Goal: Task Accomplishment & Management: Complete application form

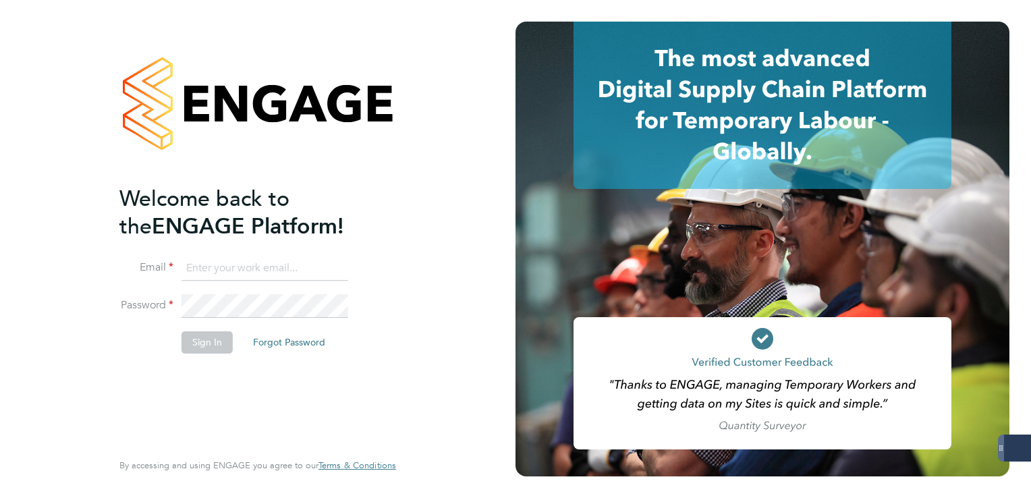
click at [196, 266] on input at bounding box center [264, 268] width 167 height 24
type input "[PERSON_NAME][EMAIL_ADDRESS][PERSON_NAME][DOMAIN_NAME]"
click at [203, 317] on li "Password" at bounding box center [250, 313] width 263 height 38
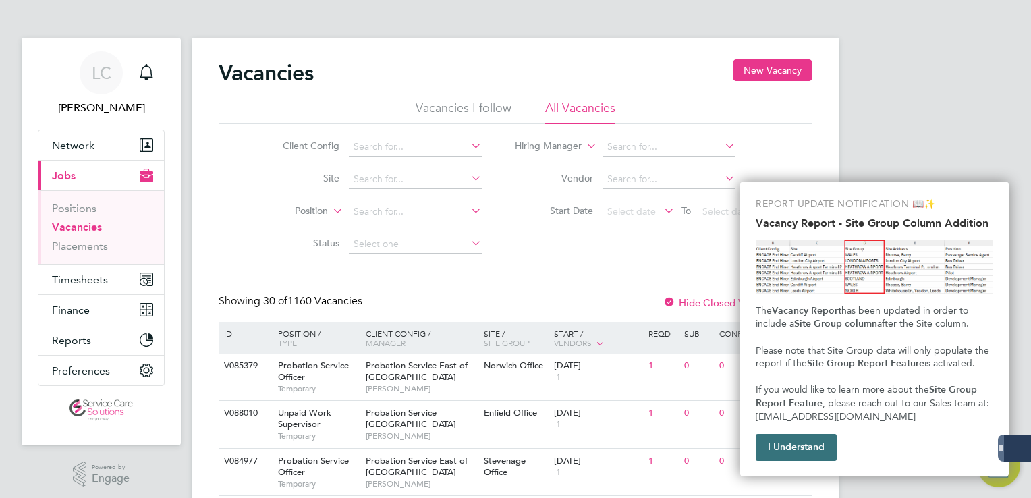
click at [812, 447] on button "I Understand" at bounding box center [795, 447] width 81 height 27
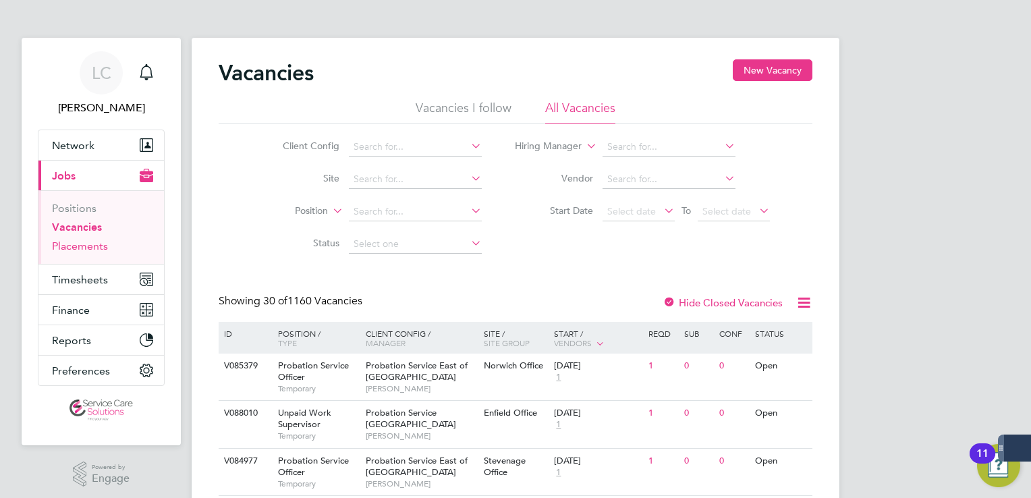
click at [94, 247] on link "Placements" at bounding box center [80, 245] width 56 height 13
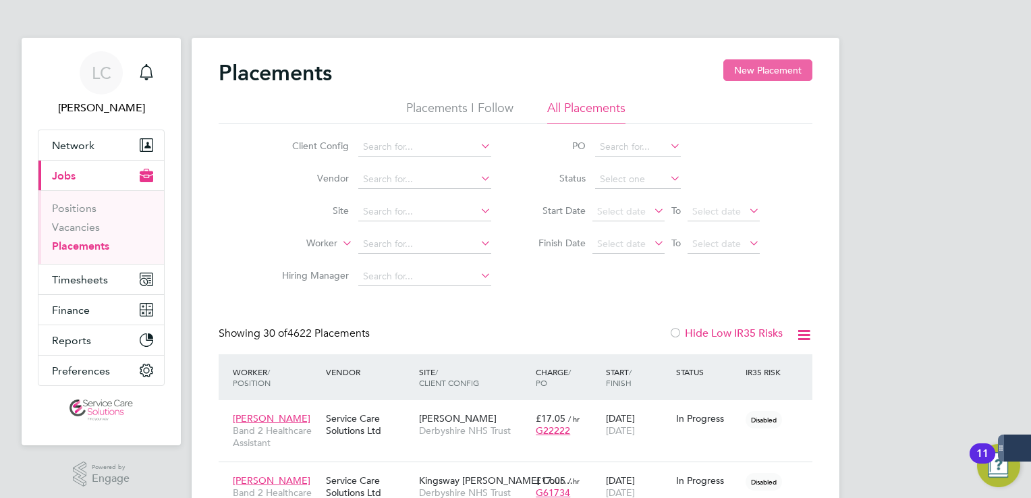
click at [766, 65] on button "New Placement" at bounding box center [767, 70] width 89 height 22
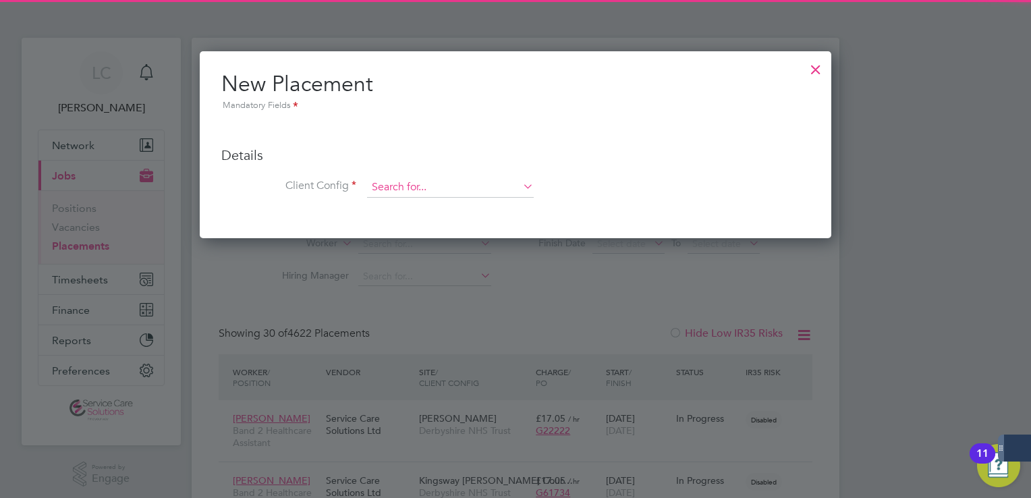
click at [444, 184] on input at bounding box center [450, 187] width 167 height 20
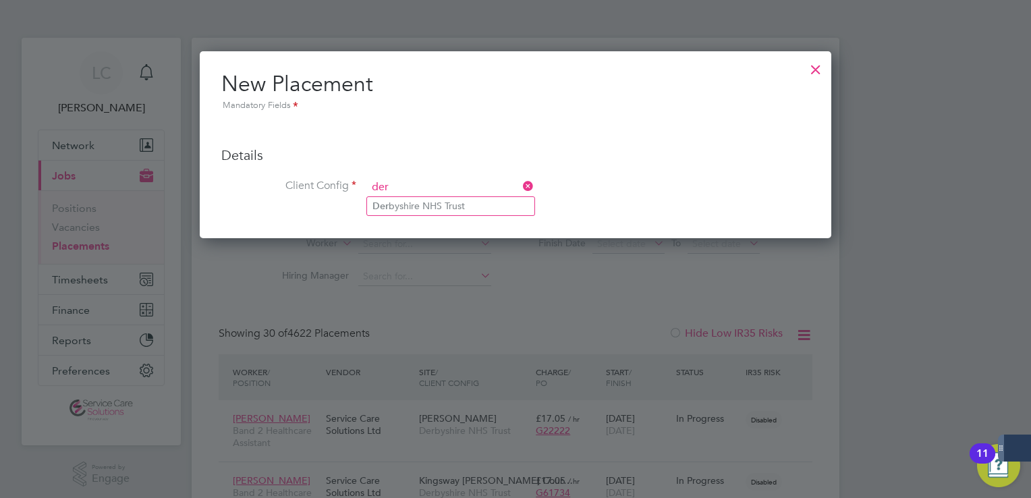
click at [425, 200] on li "Der byshire NHS Trust" at bounding box center [450, 206] width 167 height 18
type input "Derbyshire NHS Trust"
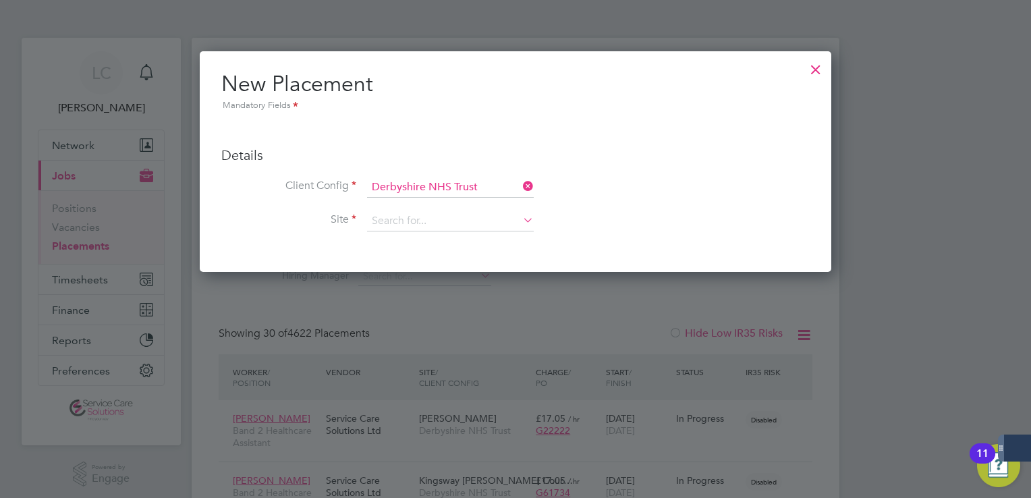
drag, startPoint x: 424, startPoint y: 215, endPoint x: 482, endPoint y: 263, distance: 75.2
click at [424, 215] on input at bounding box center [450, 221] width 167 height 20
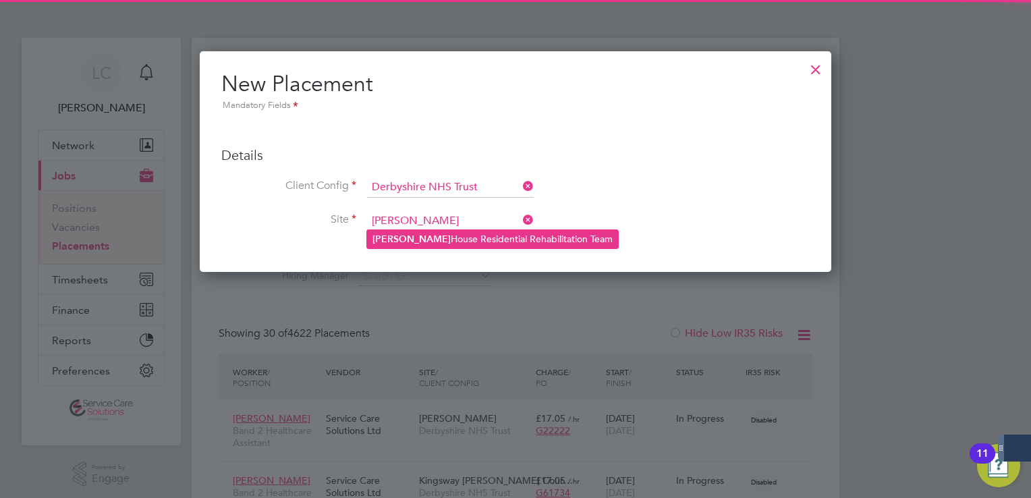
click at [469, 238] on li "[PERSON_NAME] House Residential Rehabilitation Team" at bounding box center [492, 239] width 251 height 18
type input "[PERSON_NAME] House Residential Rehabilitation Team"
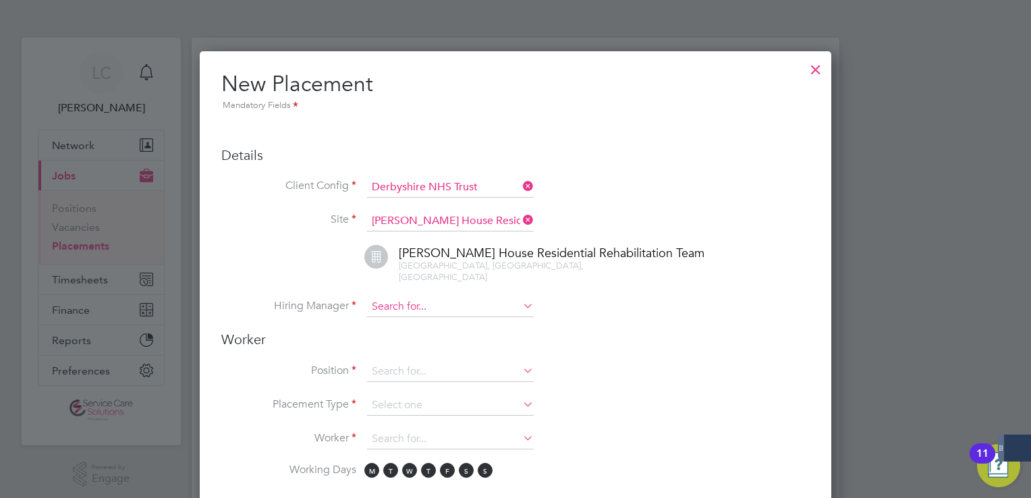
click at [440, 297] on input at bounding box center [450, 307] width 167 height 20
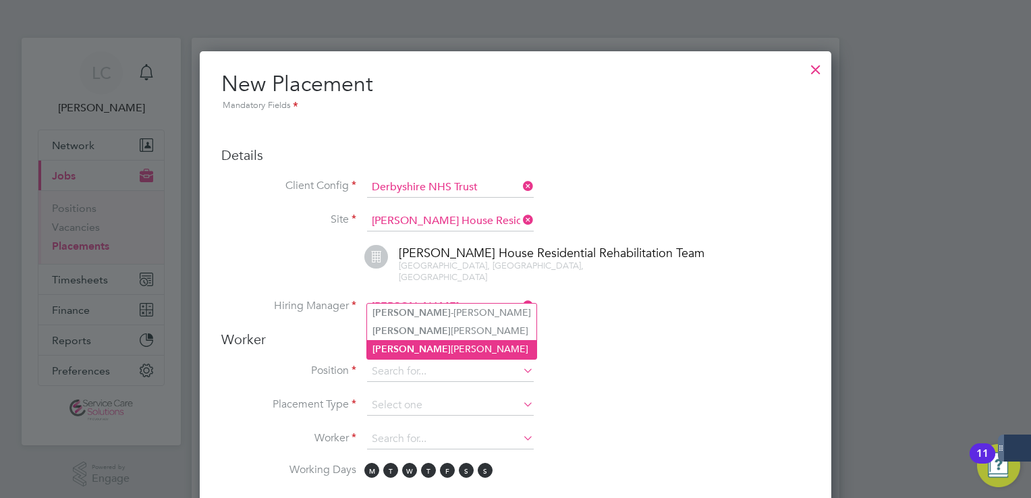
click at [413, 349] on li "[PERSON_NAME]" at bounding box center [451, 349] width 169 height 18
type input "[PERSON_NAME]"
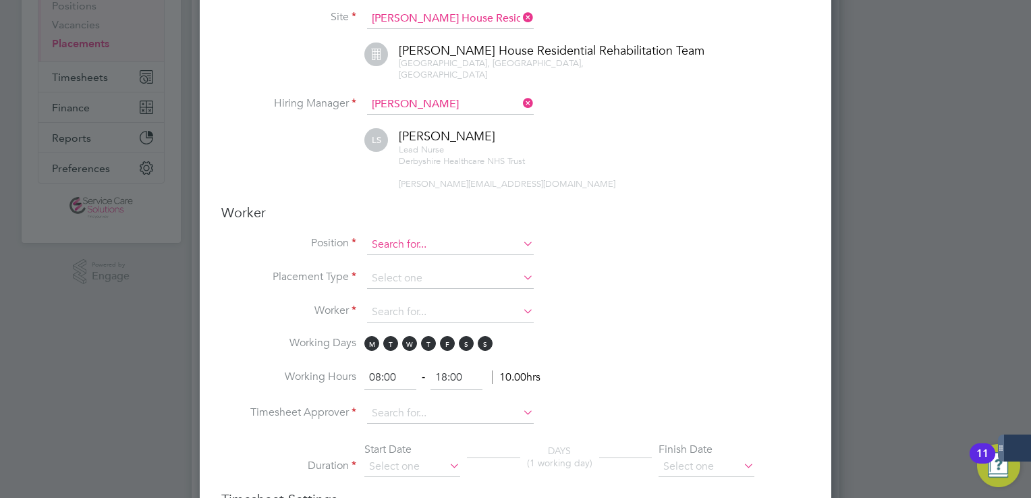
click at [399, 235] on input at bounding box center [450, 245] width 167 height 20
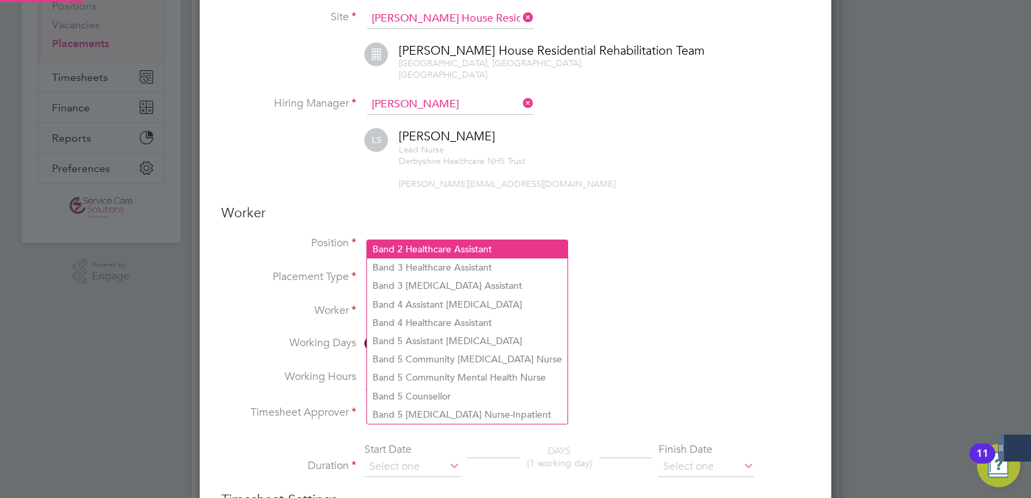
click at [410, 248] on li "Band 2 Healthcare Assistant" at bounding box center [467, 249] width 200 height 18
type input "Band 2 Healthcare Assistant"
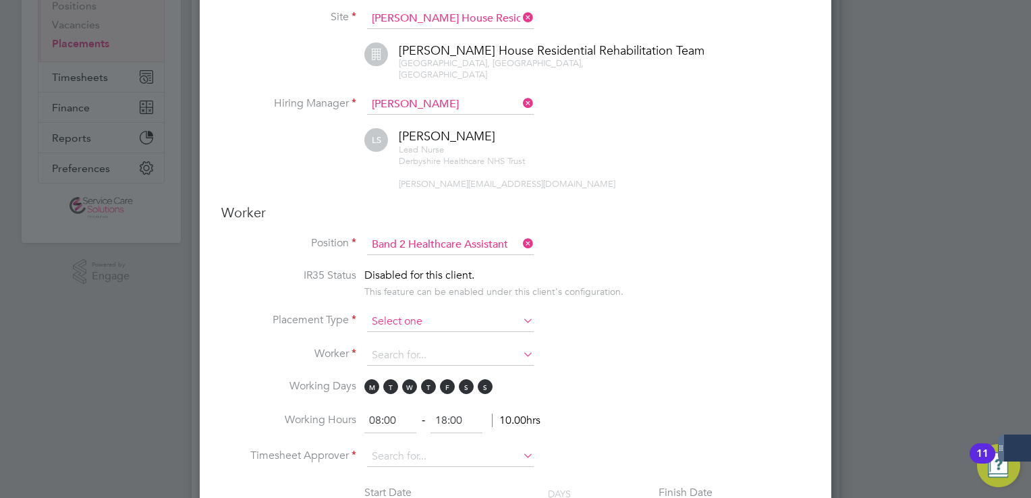
click at [409, 312] on input at bounding box center [450, 322] width 167 height 20
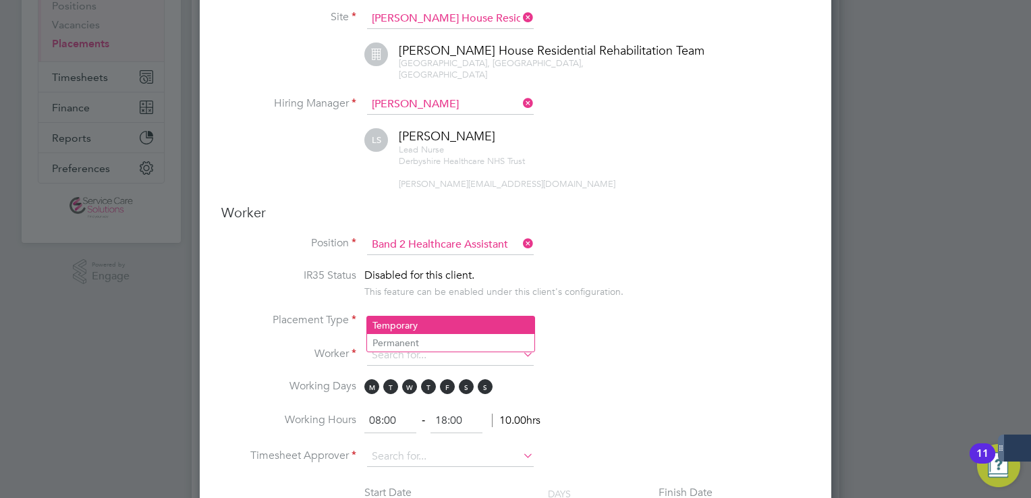
click at [413, 323] on li "Temporary" at bounding box center [450, 325] width 167 height 18
type input "Temporary"
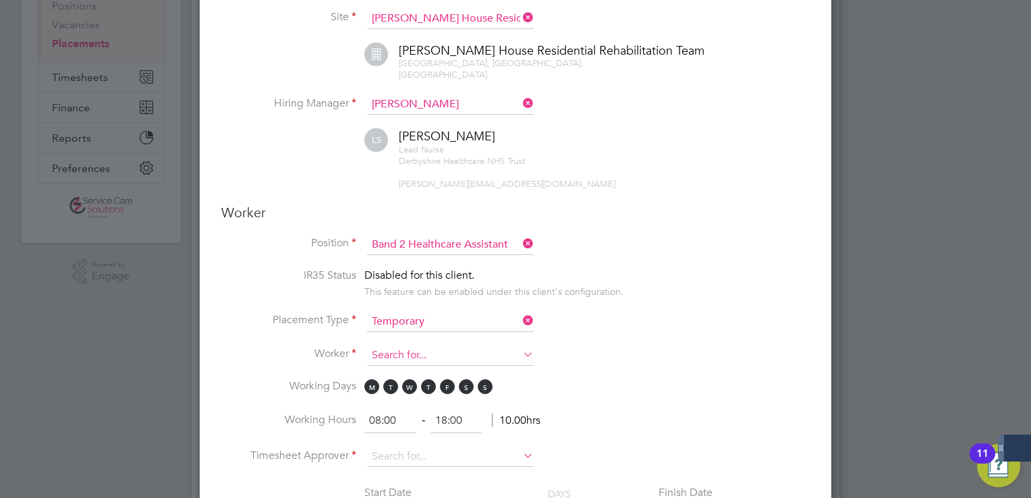
click at [412, 345] on input at bounding box center [450, 355] width 167 height 20
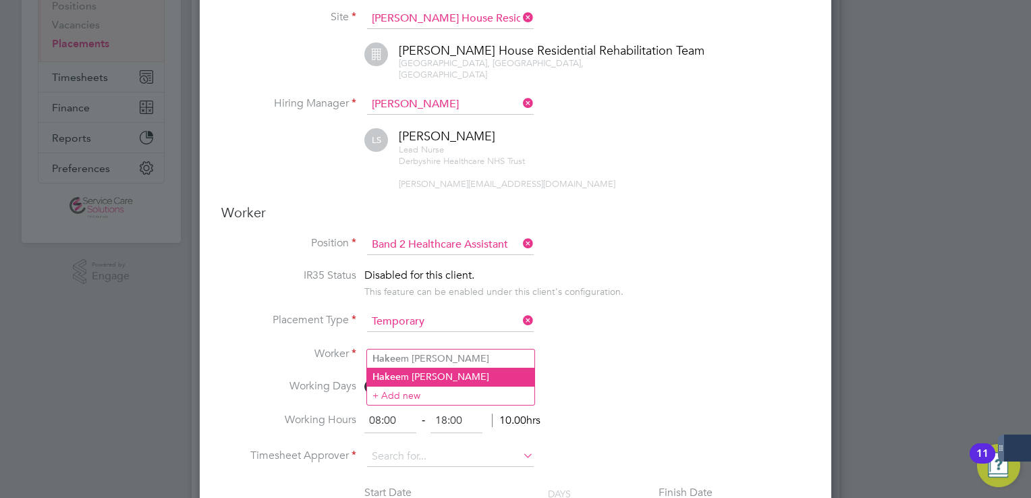
click at [433, 377] on li "Hakee m [PERSON_NAME]" at bounding box center [450, 377] width 167 height 18
type input "[PERSON_NAME]"
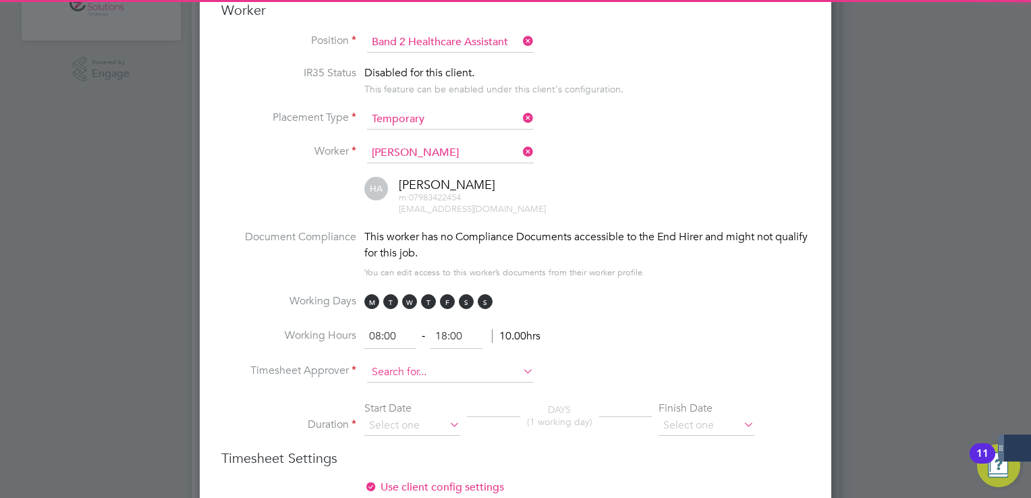
click at [438, 362] on input at bounding box center [450, 372] width 167 height 20
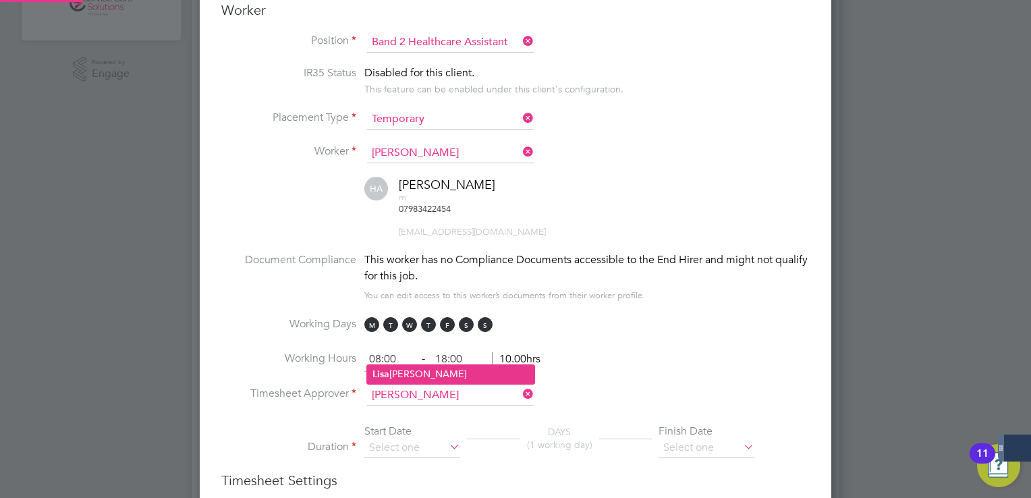
click at [430, 372] on li "[PERSON_NAME] [PERSON_NAME]" at bounding box center [450, 374] width 167 height 18
type input "[PERSON_NAME]"
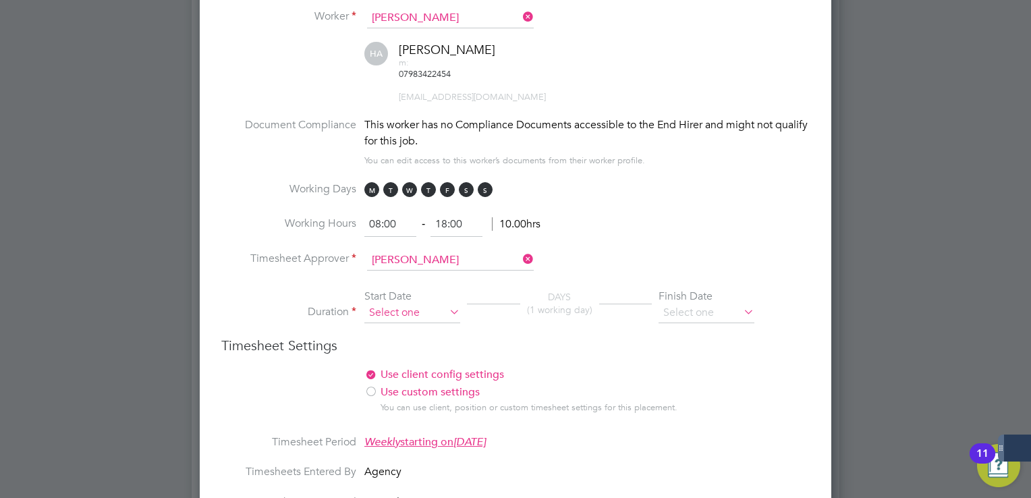
click at [420, 303] on input at bounding box center [412, 313] width 96 height 20
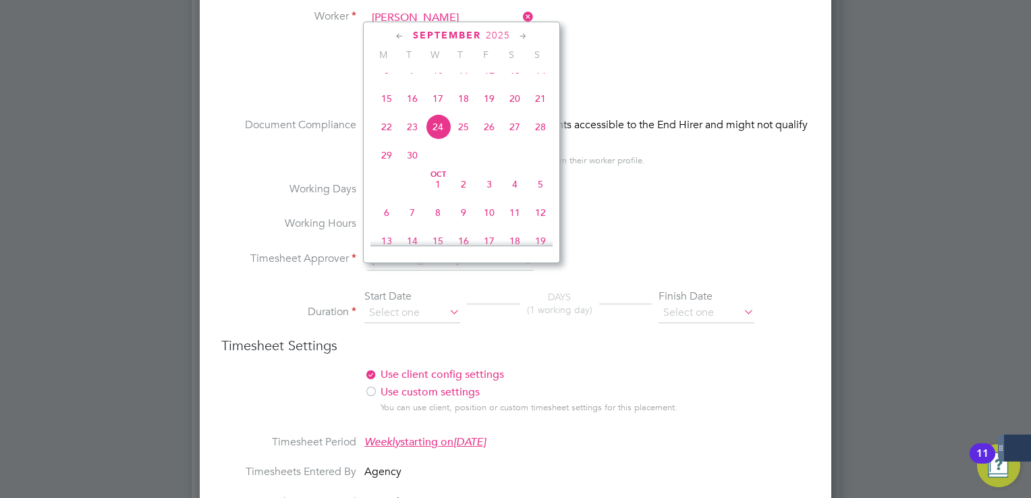
click at [387, 111] on span "15" at bounding box center [387, 99] width 26 height 26
type input "[DATE]"
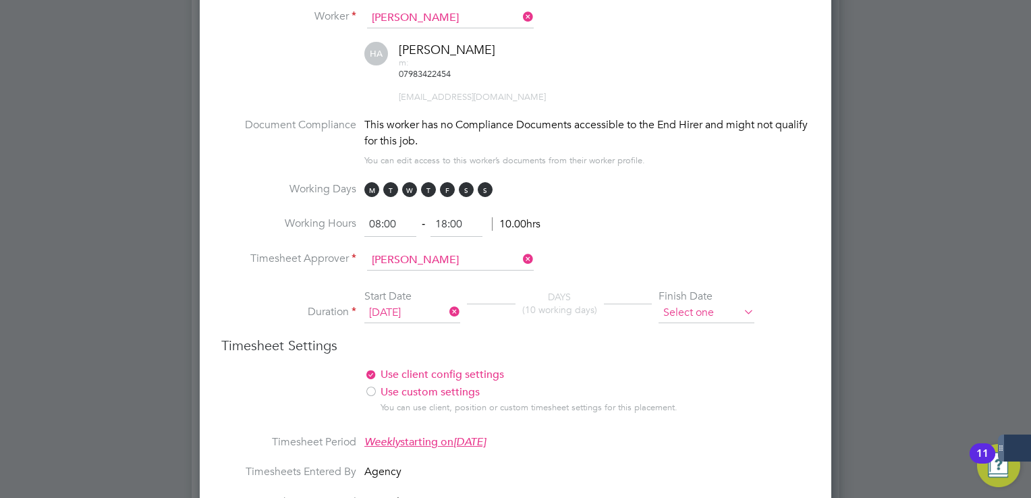
click at [704, 303] on input at bounding box center [706, 313] width 96 height 20
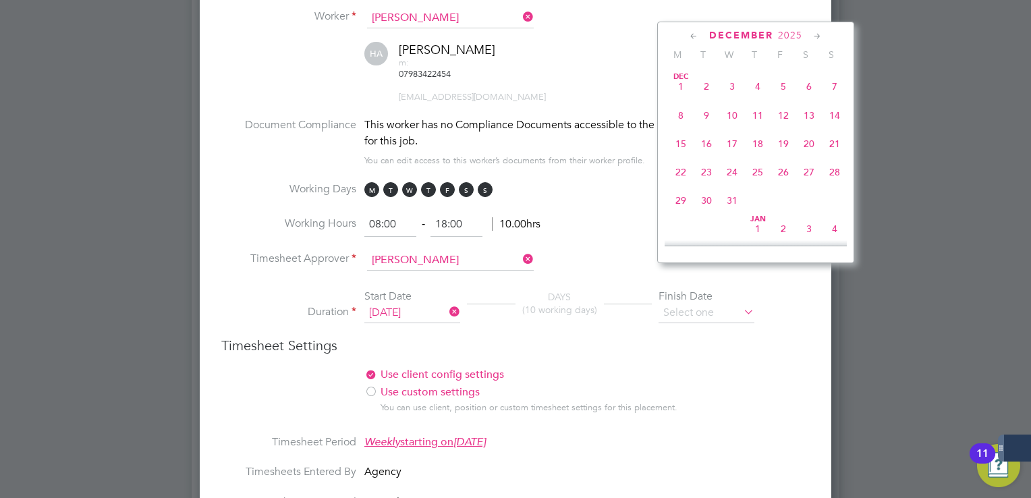
click at [730, 213] on span "31" at bounding box center [732, 201] width 26 height 26
type input "[DATE]"
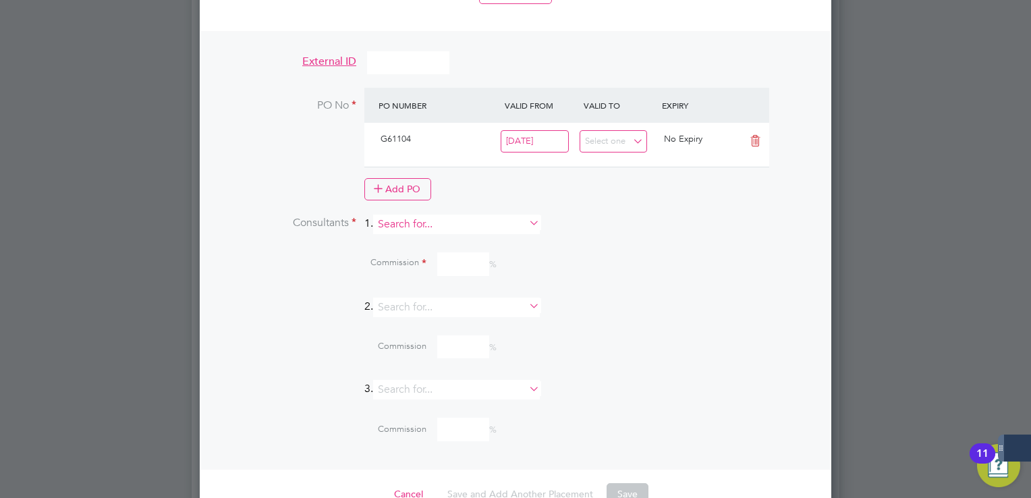
click at [424, 214] on input at bounding box center [456, 224] width 167 height 20
click at [432, 202] on li "[PERSON_NAME] rginson" at bounding box center [462, 200] width 167 height 18
type input "[PERSON_NAME] [PERSON_NAME]"
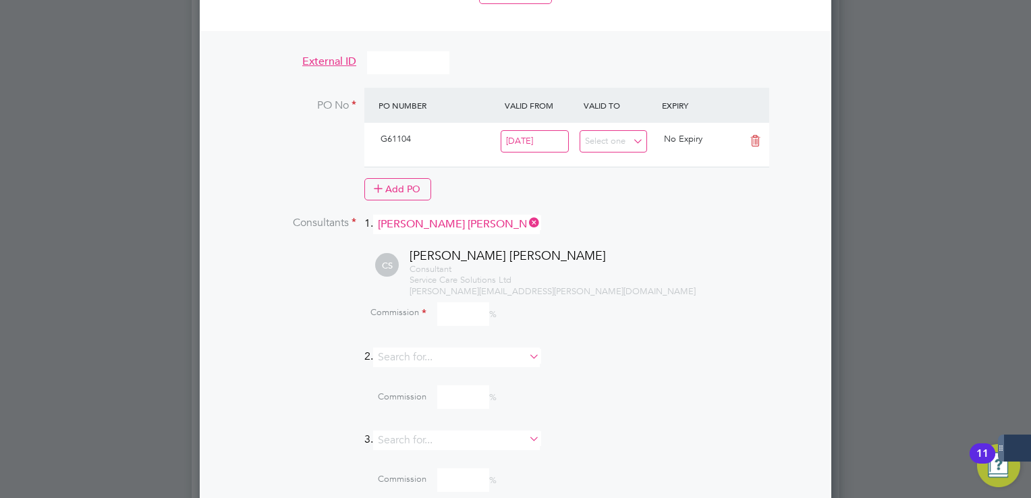
click at [526, 213] on icon at bounding box center [526, 222] width 0 height 19
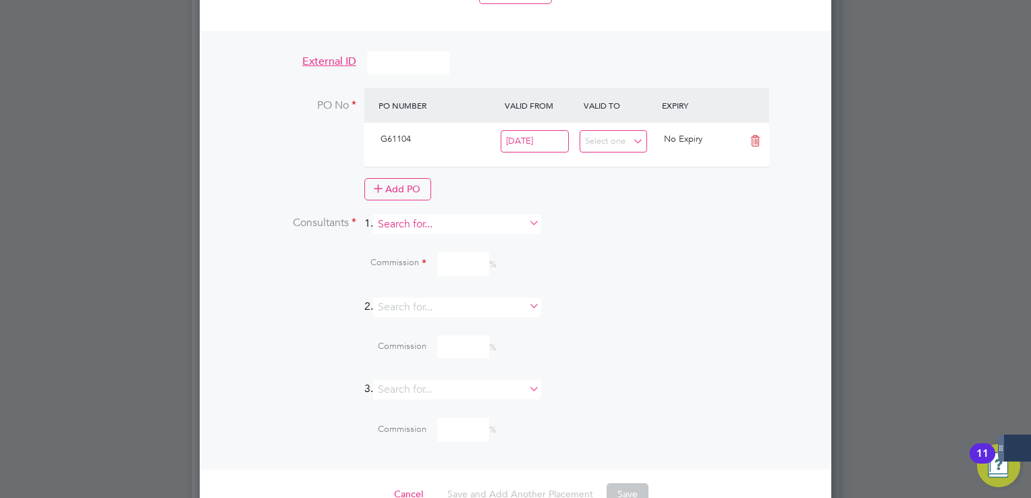
click at [470, 214] on input at bounding box center [456, 224] width 167 height 20
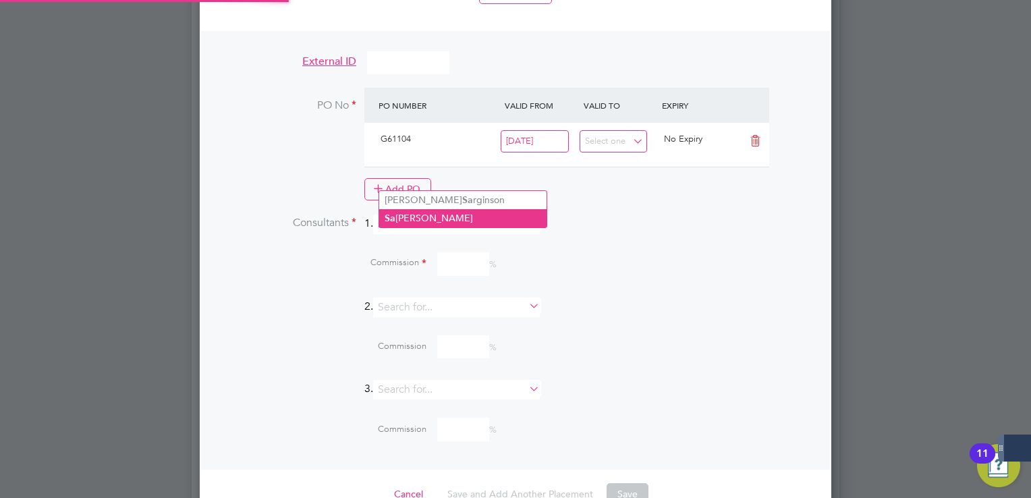
click at [451, 214] on li "[PERSON_NAME]" at bounding box center [462, 218] width 167 height 18
type input "[PERSON_NAME]"
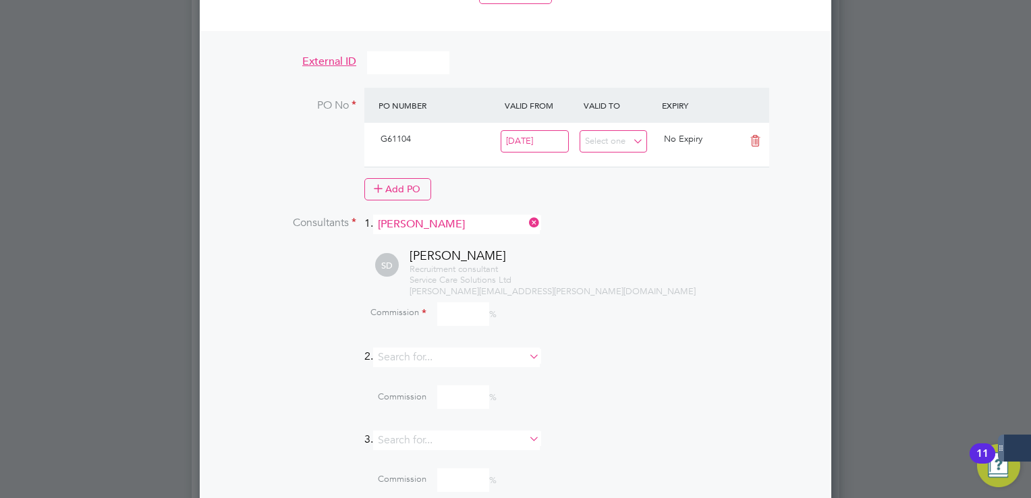
click at [459, 302] on input at bounding box center [463, 314] width 52 height 24
type input "100"
click at [652, 264] on div "Recruitment consultant Service Care Solutions Ltd [PERSON_NAME][EMAIL_ADDRESS][…" at bounding box center [609, 281] width 400 height 34
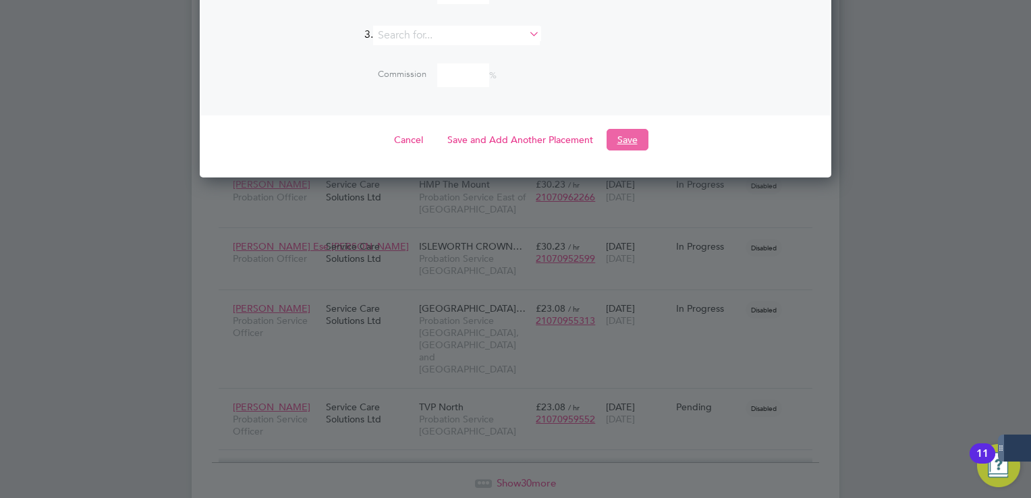
click at [633, 129] on button "Save" at bounding box center [627, 140] width 42 height 22
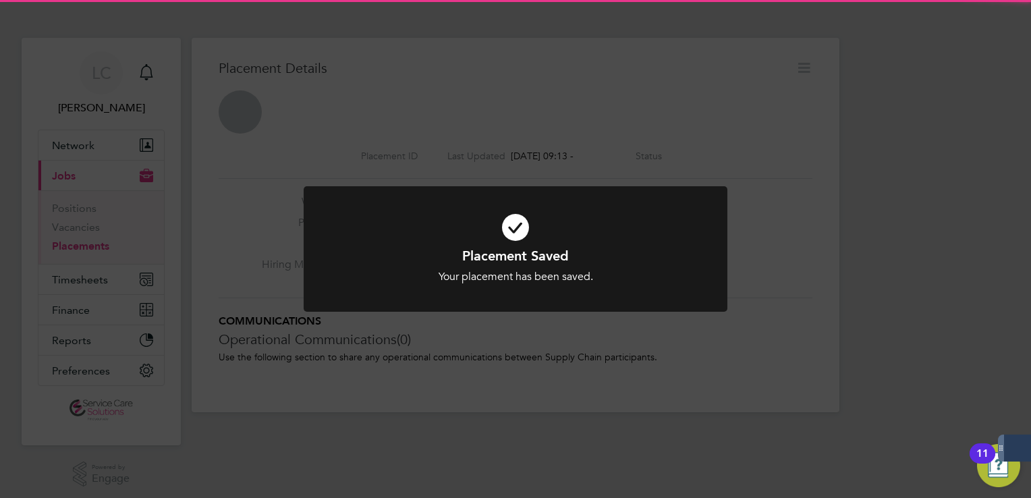
click at [782, 82] on div "Placement Saved Your placement has been saved. Cancel Okay" at bounding box center [515, 249] width 1031 height 498
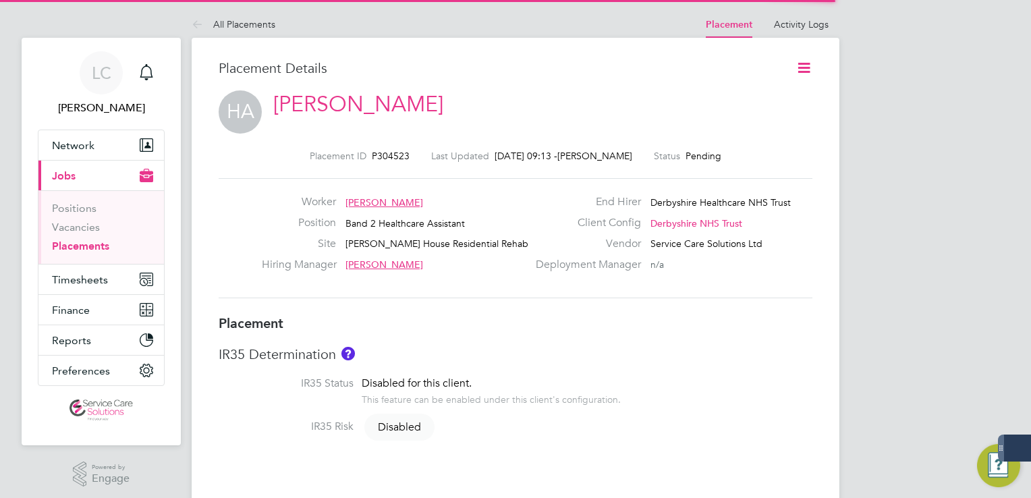
click at [800, 71] on icon at bounding box center [803, 67] width 17 height 17
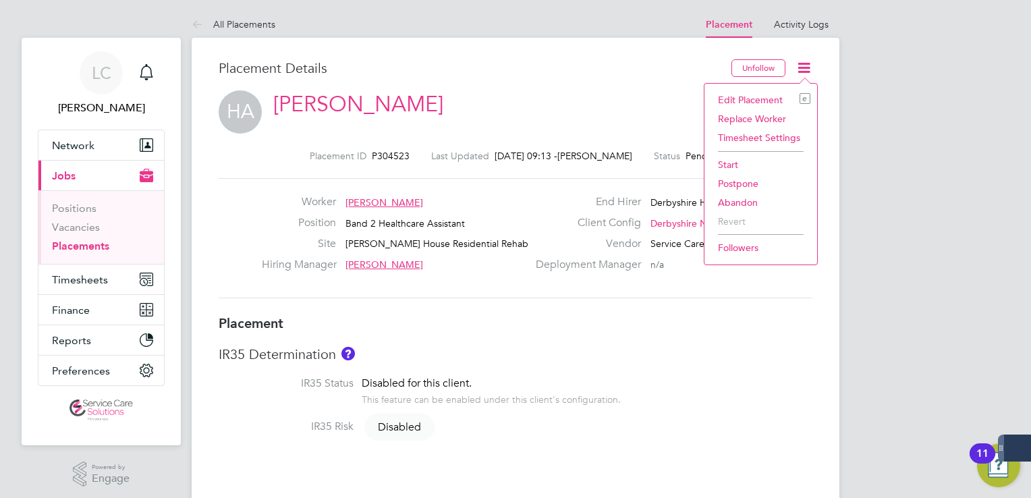
click at [735, 163] on li "Start" at bounding box center [760, 164] width 99 height 19
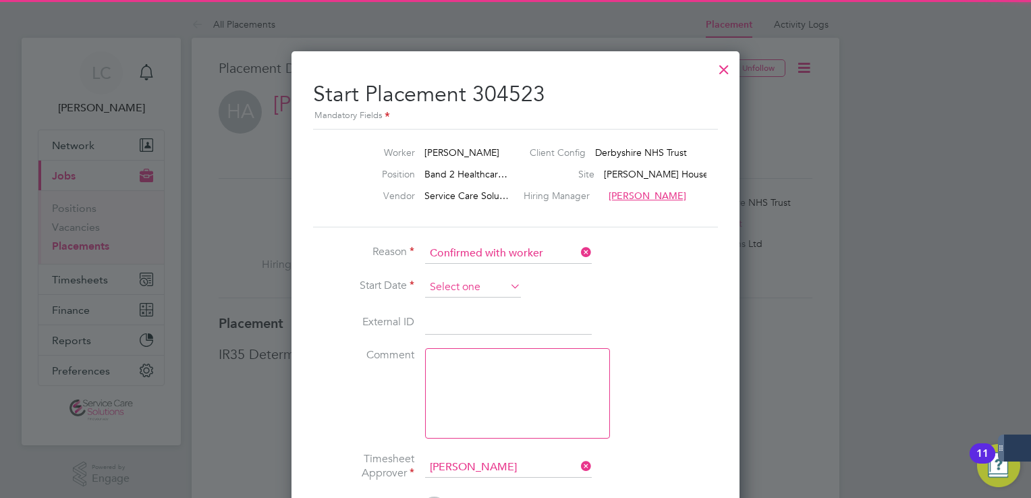
click at [484, 284] on input at bounding box center [473, 287] width 96 height 20
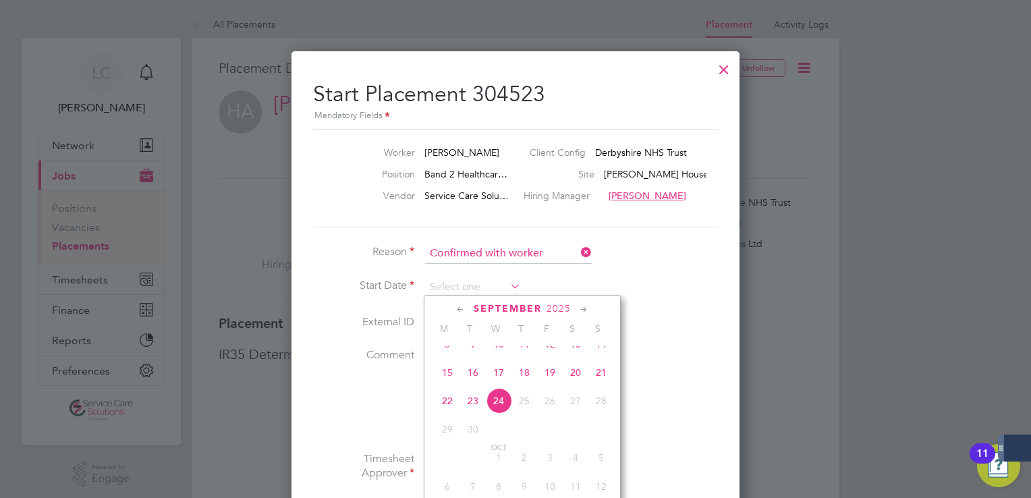
click at [455, 381] on span "15" at bounding box center [447, 373] width 26 height 26
type input "[DATE]"
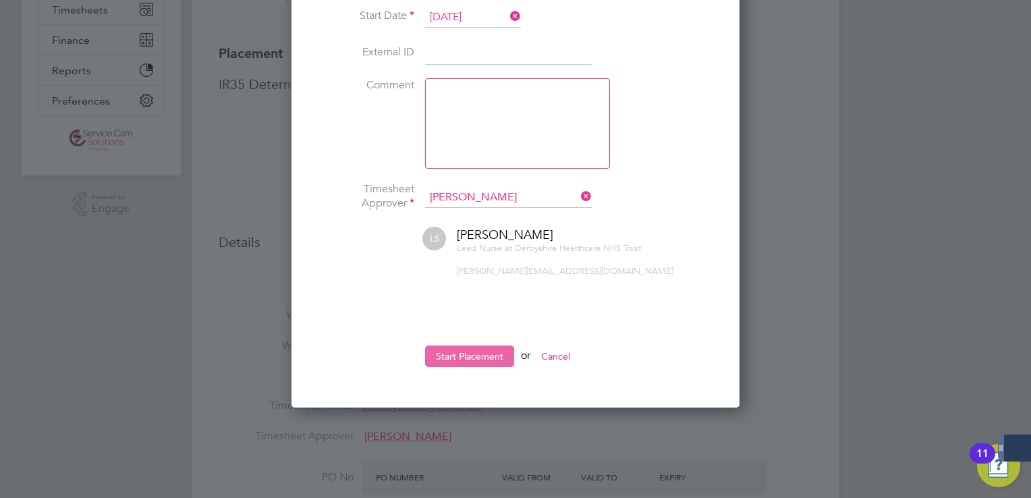
click at [488, 357] on button "Start Placement" at bounding box center [469, 356] width 89 height 22
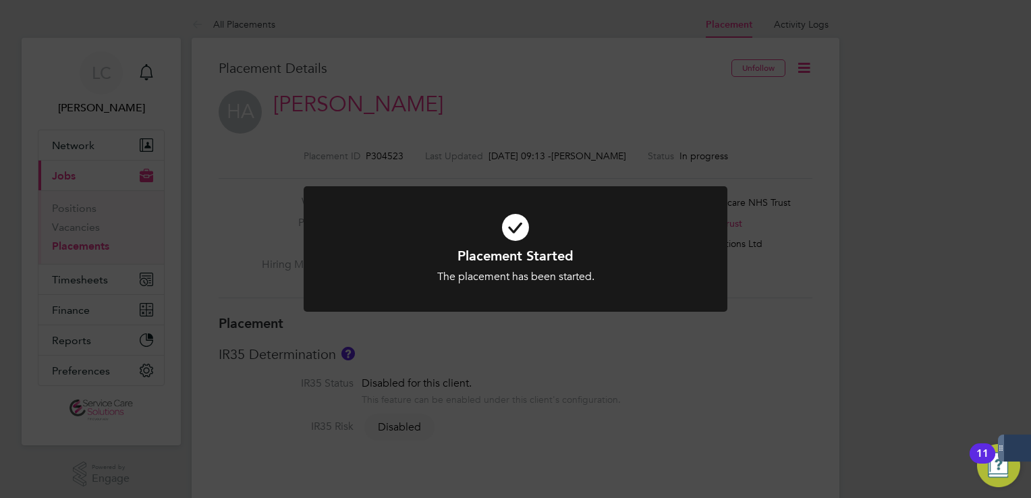
click at [596, 66] on div "Placement Started The placement has been started. Cancel Okay" at bounding box center [515, 249] width 1031 height 498
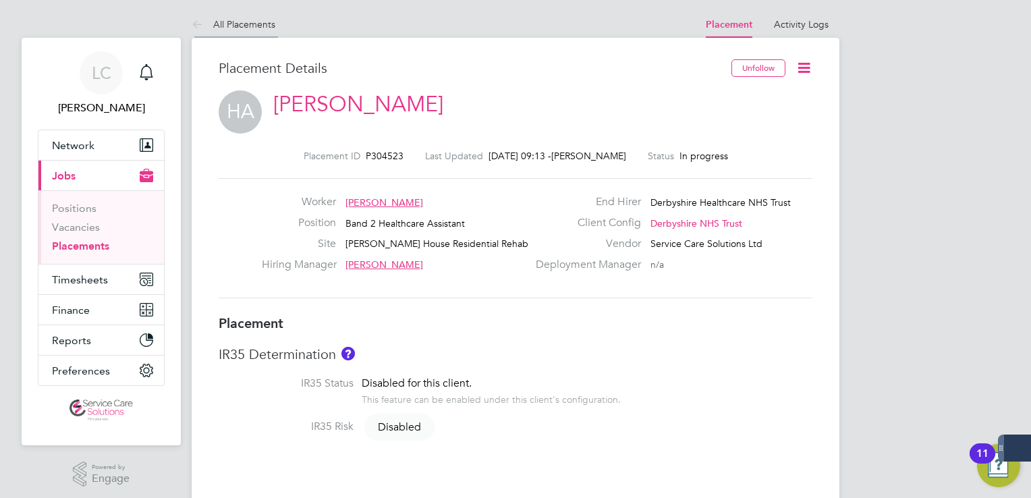
click at [200, 18] on icon at bounding box center [200, 25] width 17 height 17
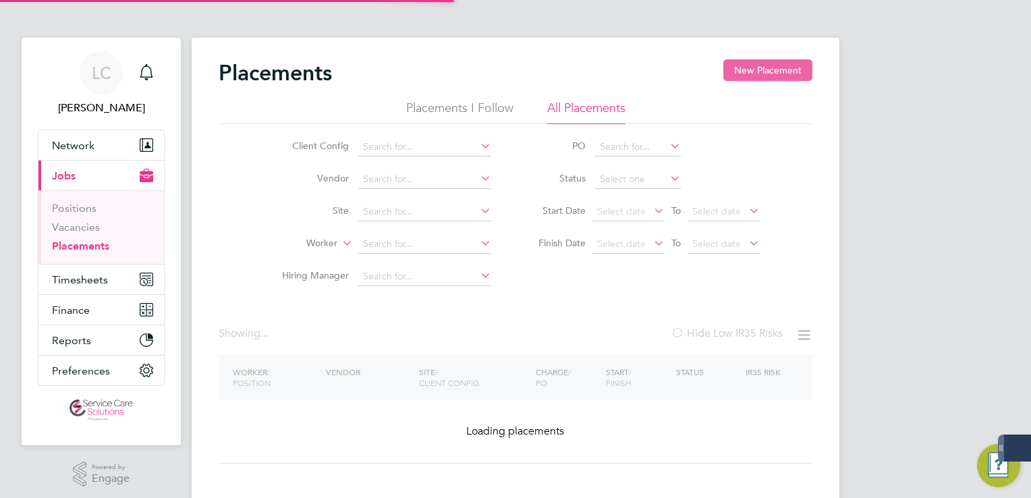
click at [767, 73] on button "New Placement" at bounding box center [767, 70] width 89 height 22
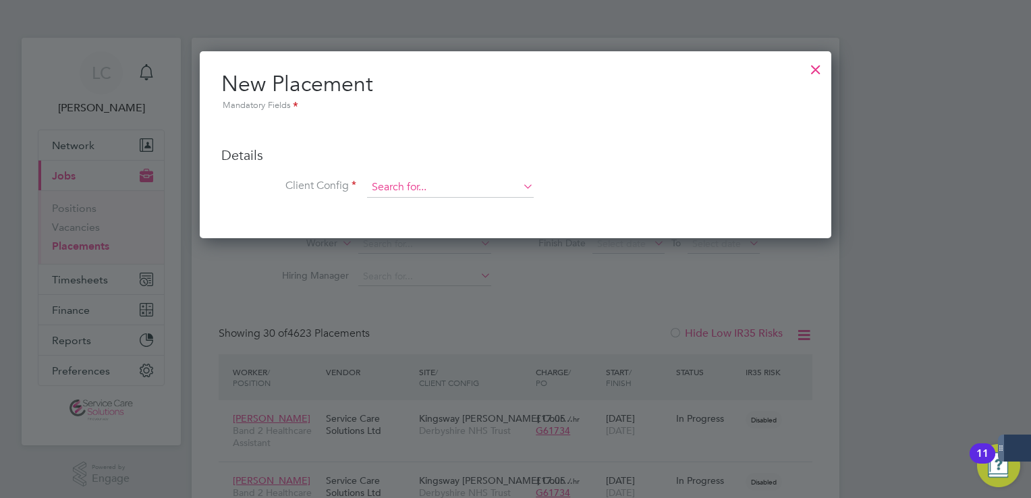
click at [431, 179] on input at bounding box center [450, 187] width 167 height 20
click at [414, 200] on li "Der byshire NHS Trust" at bounding box center [450, 206] width 167 height 18
type input "Derbyshire NHS Trust"
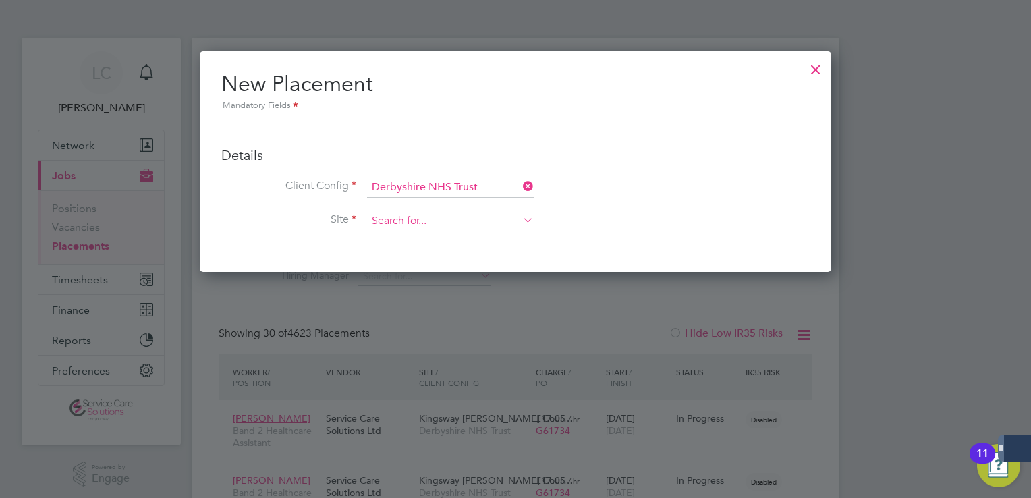
click at [466, 218] on input at bounding box center [450, 221] width 167 height 20
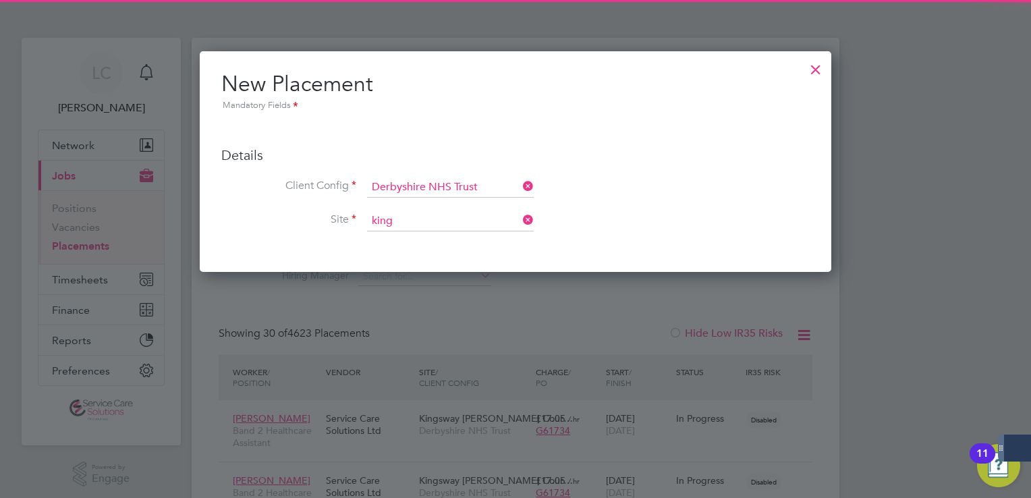
click at [454, 237] on li "[GEOGRAPHIC_DATA][PERSON_NAME]" at bounding box center [519, 239] width 304 height 18
type input "[GEOGRAPHIC_DATA]"
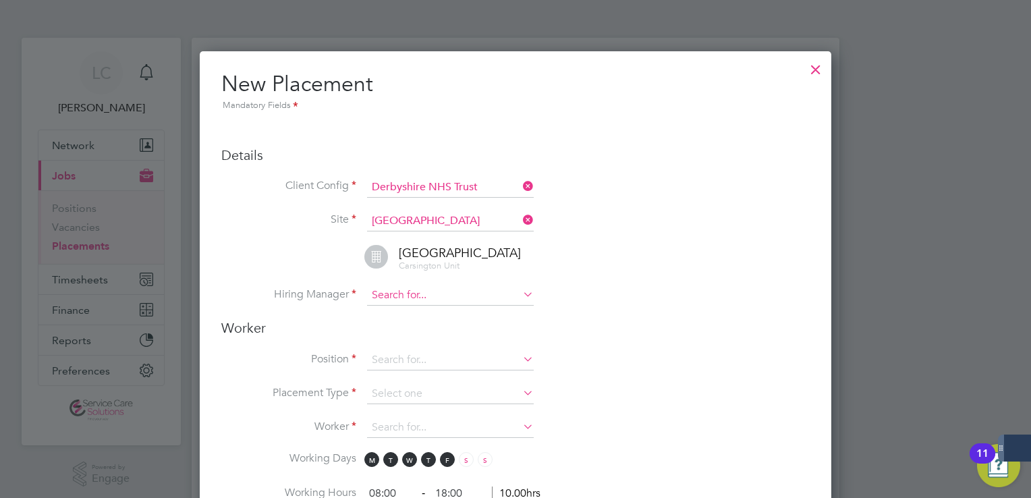
click at [443, 294] on input at bounding box center [450, 295] width 167 height 20
click at [440, 316] on li "[PERSON_NAME]" at bounding box center [450, 313] width 167 height 18
type input "[PERSON_NAME]"
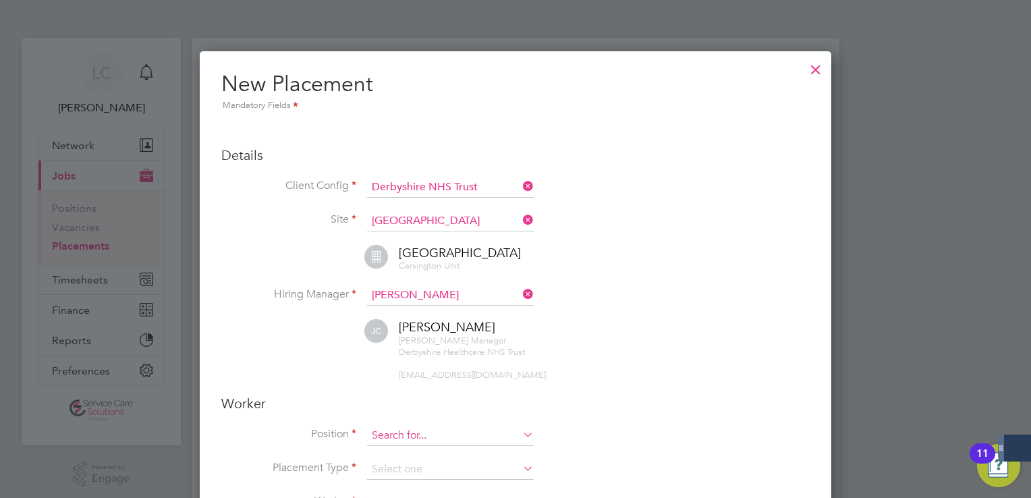
drag, startPoint x: 422, startPoint y: 414, endPoint x: 425, endPoint y: 427, distance: 13.1
click at [425, 428] on input at bounding box center [450, 436] width 167 height 20
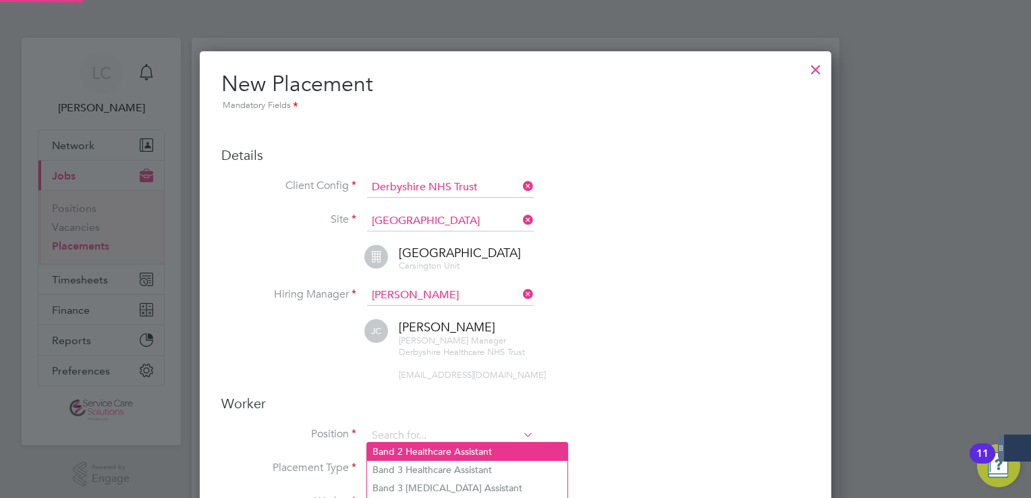
click at [420, 449] on li "Band 2 Healthcare Assistant" at bounding box center [467, 451] width 200 height 18
type input "Band 2 Healthcare Assistant"
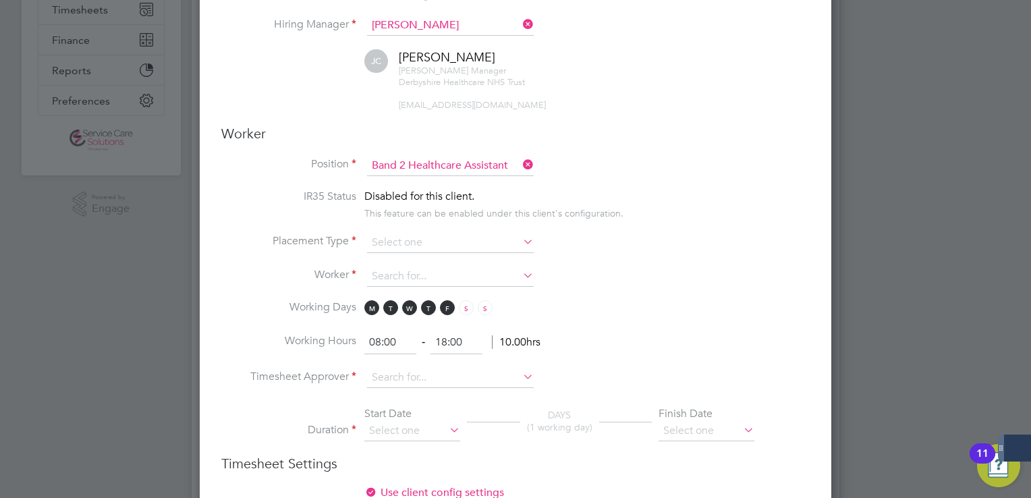
scroll to position [40, 70]
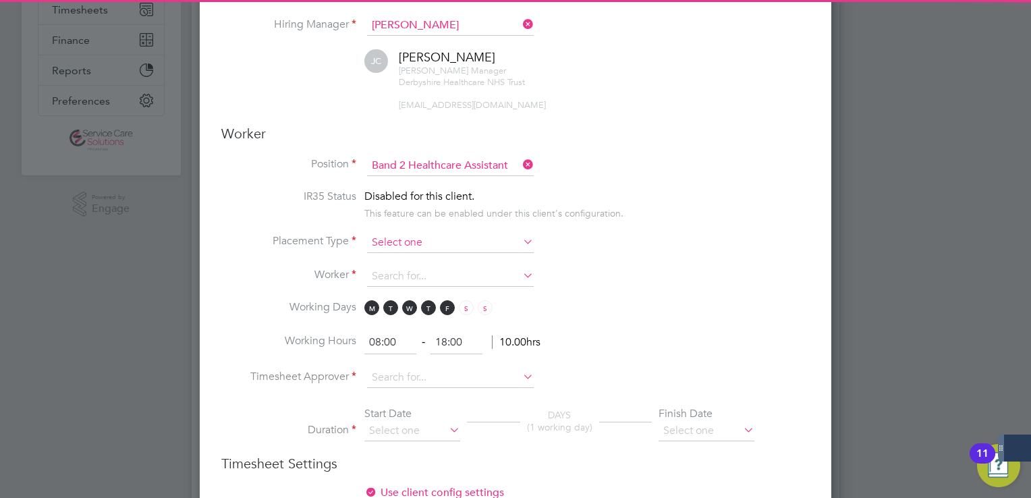
click at [427, 233] on input at bounding box center [450, 243] width 167 height 20
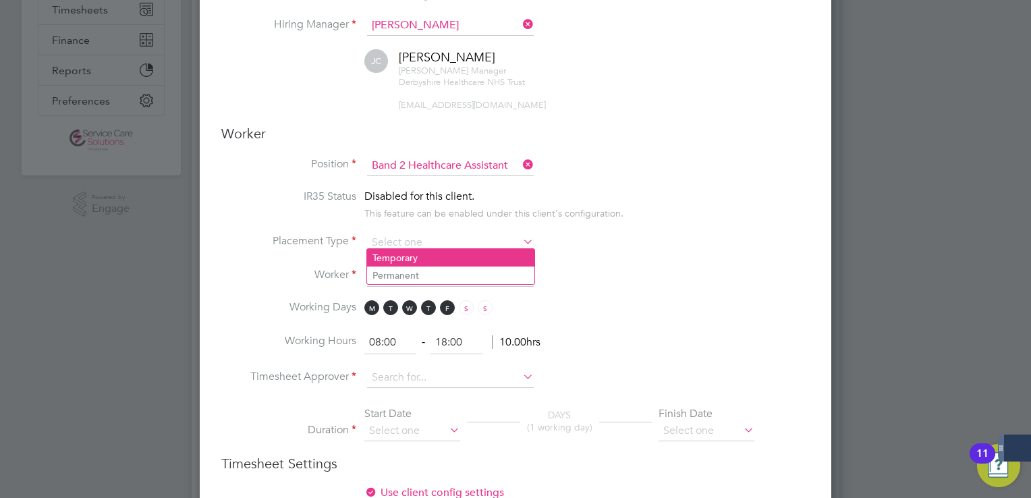
click at [432, 255] on li "Temporary" at bounding box center [450, 258] width 167 height 18
type input "Temporary"
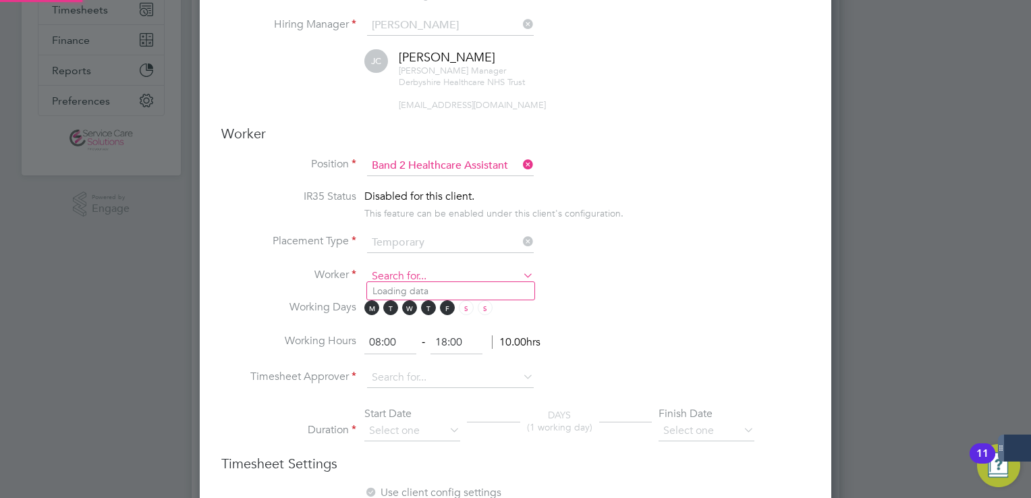
click at [416, 275] on input at bounding box center [450, 276] width 167 height 20
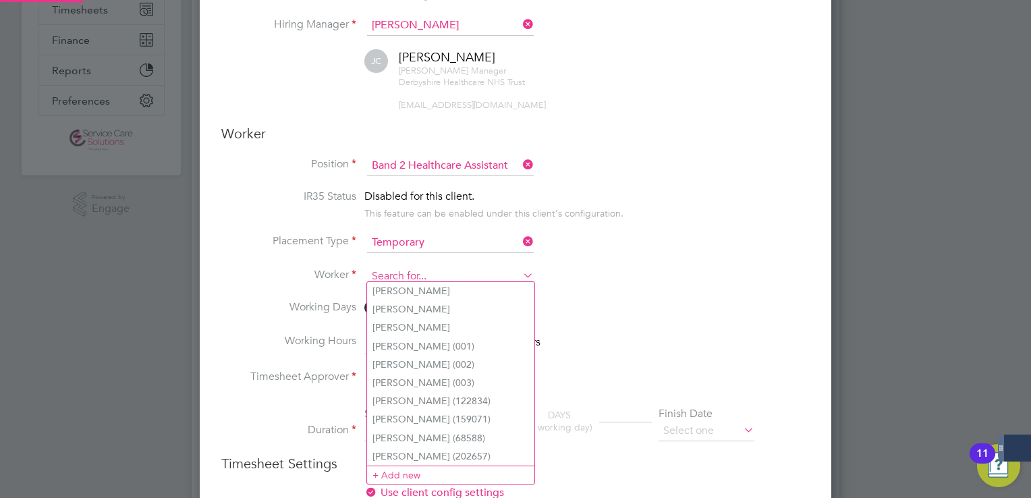
type input "k"
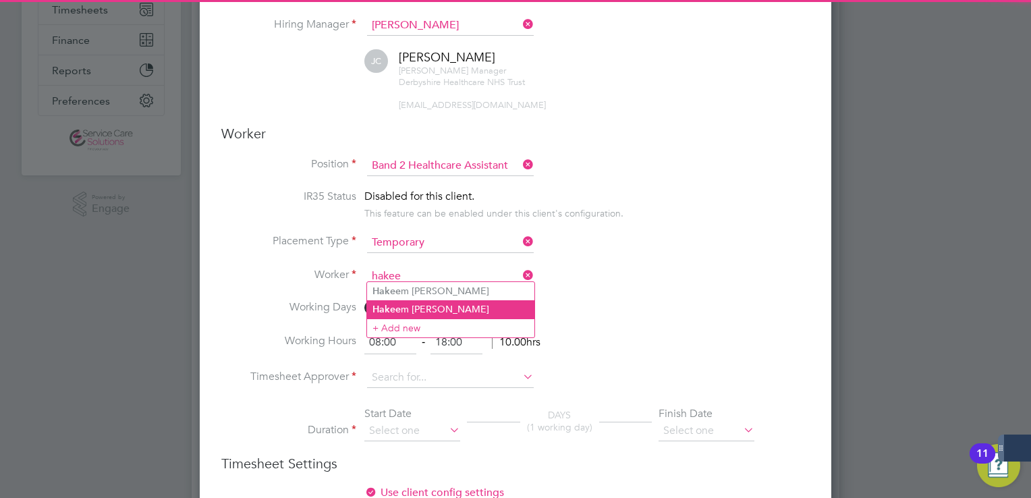
click at [422, 314] on li "Hakee m [PERSON_NAME]" at bounding box center [450, 309] width 167 height 18
type input "[PERSON_NAME]"
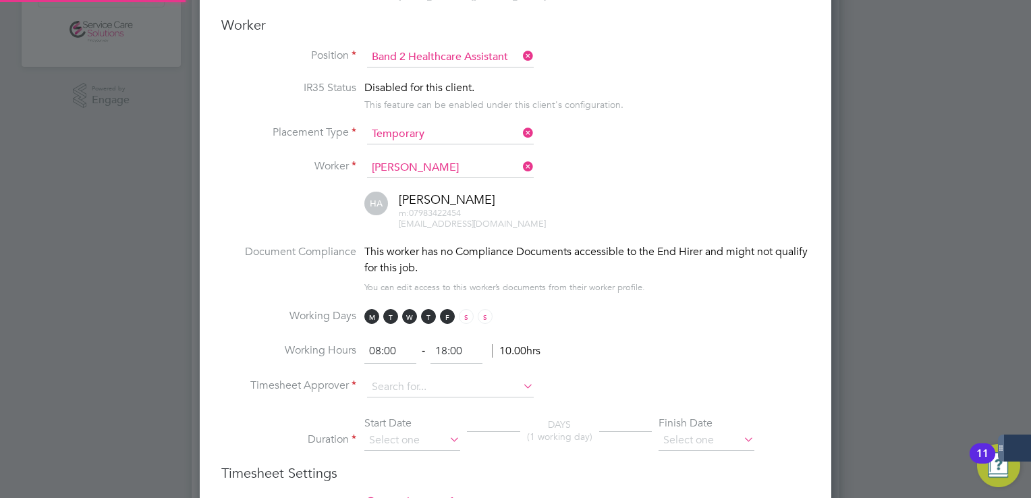
scroll to position [472, 0]
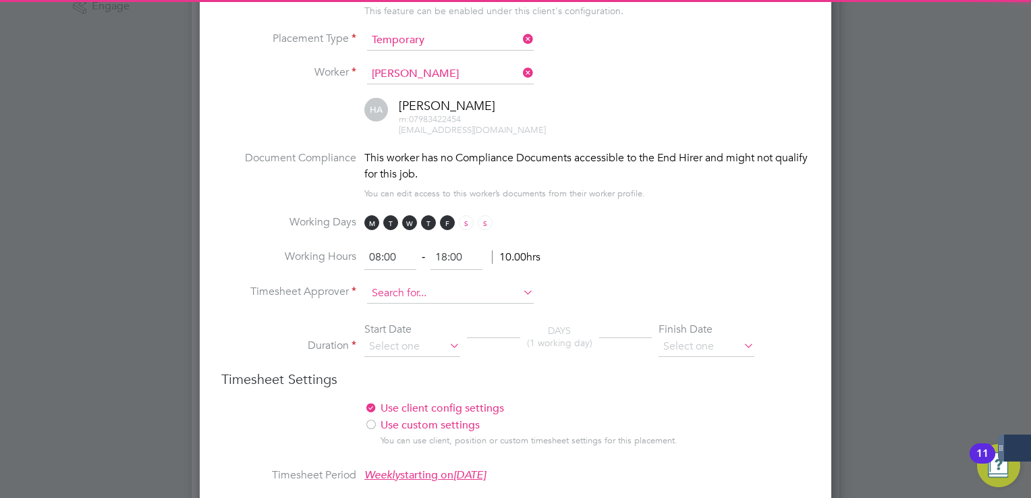
click at [405, 283] on input at bounding box center [450, 293] width 167 height 20
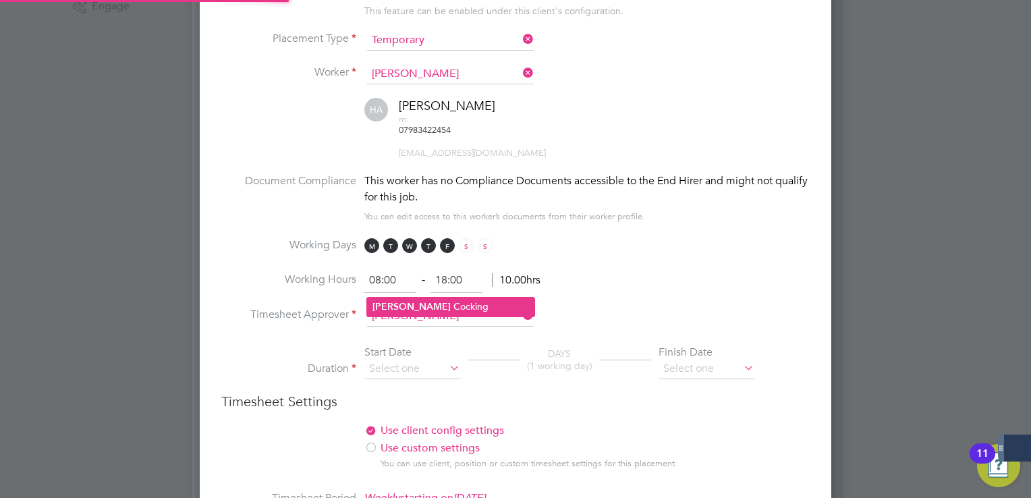
click at [467, 302] on li "[PERSON_NAME] ocking" at bounding box center [450, 306] width 167 height 18
type input "[PERSON_NAME]"
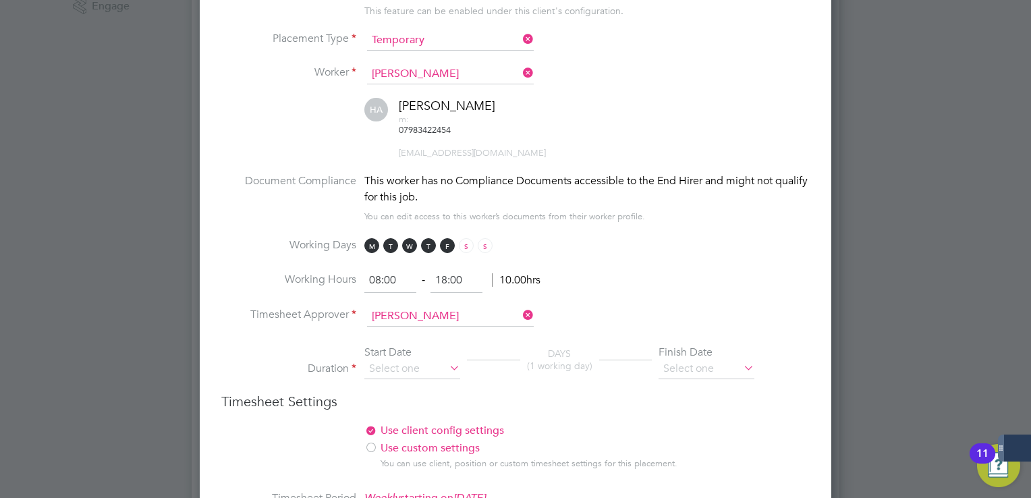
click at [447, 358] on icon at bounding box center [447, 367] width 0 height 19
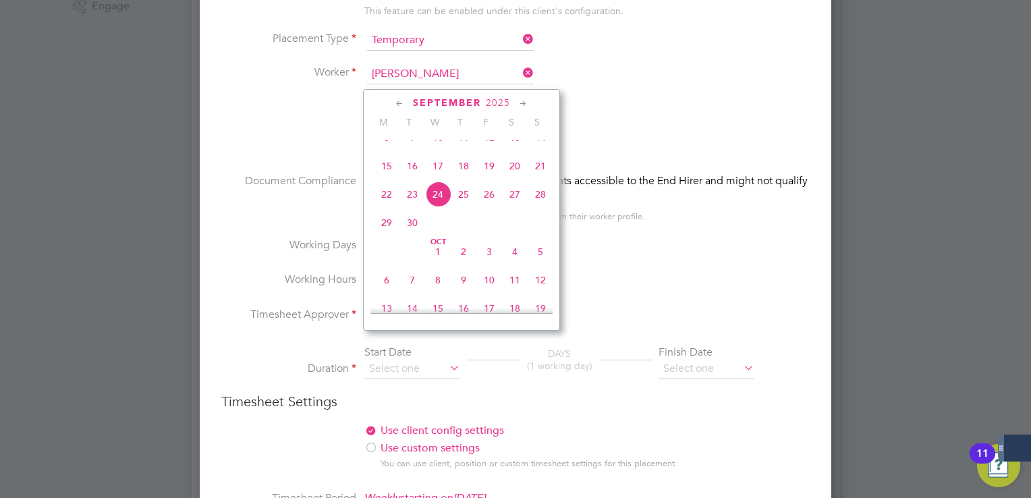
click at [378, 179] on span "15" at bounding box center [387, 166] width 26 height 26
type input "[DATE]"
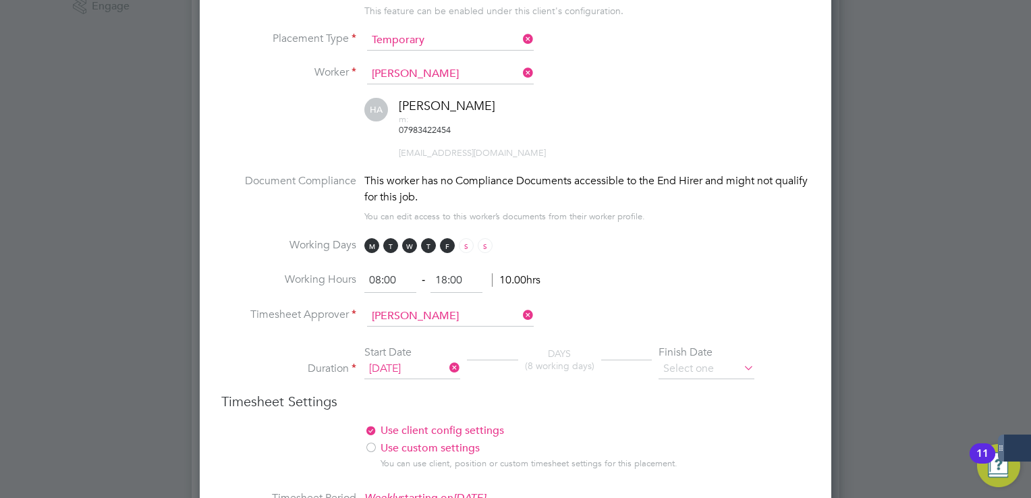
drag, startPoint x: 689, startPoint y: 345, endPoint x: 720, endPoint y: 296, distance: 58.0
click at [689, 359] on input at bounding box center [706, 369] width 96 height 20
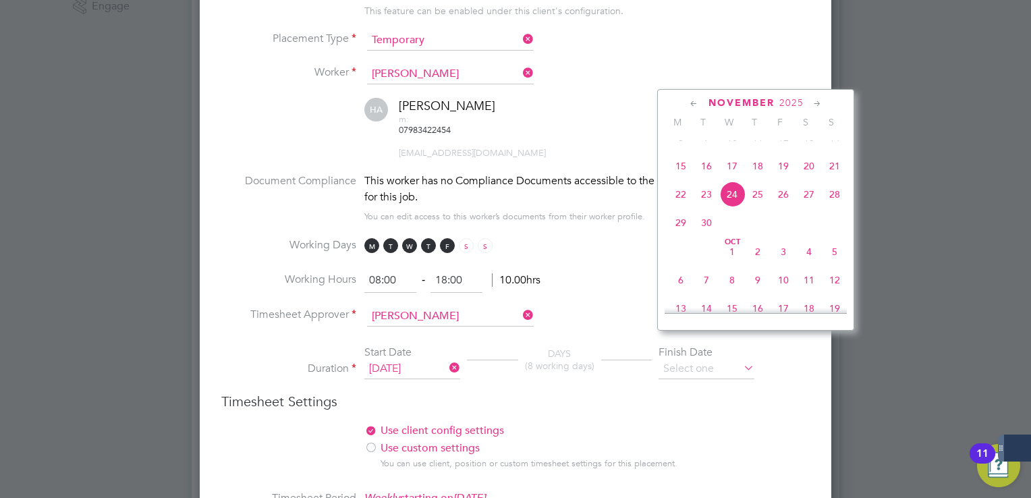
scroll to position [881, 0]
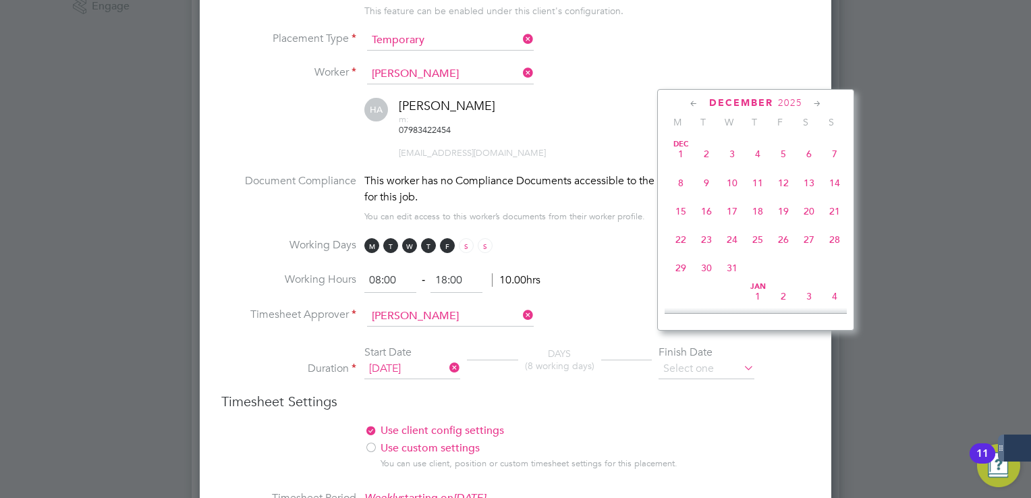
click at [739, 281] on span "31" at bounding box center [732, 268] width 26 height 26
type input "[DATE]"
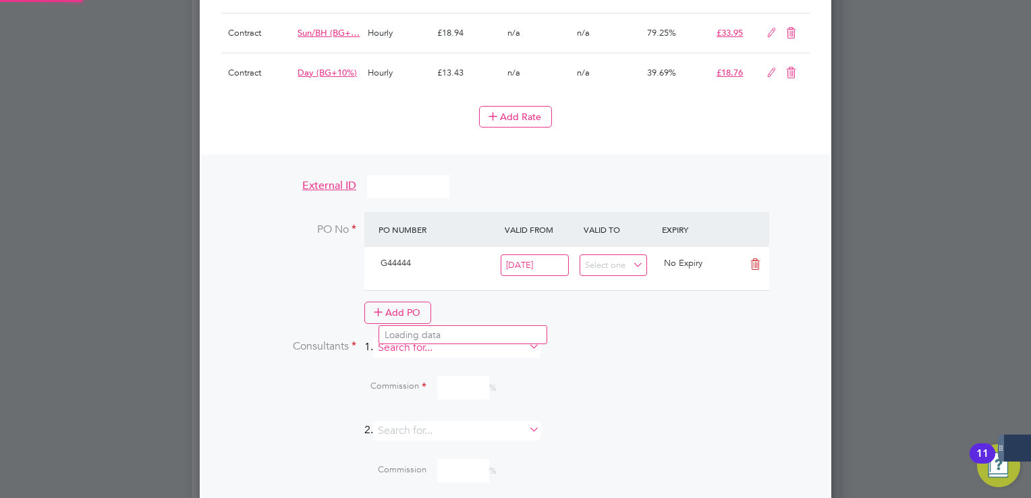
click at [432, 338] on input at bounding box center [456, 348] width 167 height 20
click at [445, 349] on li "[PERSON_NAME]" at bounding box center [462, 353] width 167 height 18
type input "[PERSON_NAME]"
click at [478, 426] on input at bounding box center [463, 438] width 52 height 24
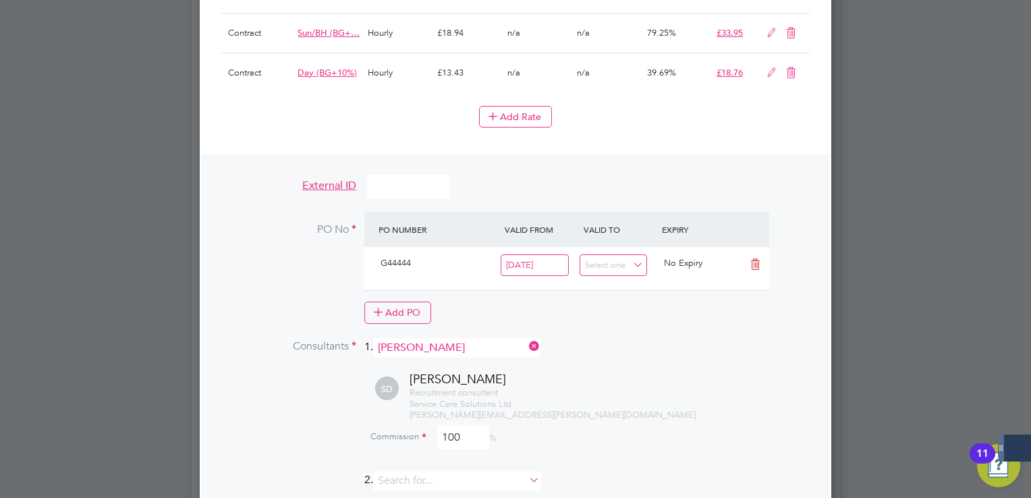
type input "100"
click at [730, 338] on li "Consultants 1. [PERSON_NAME]" at bounding box center [515, 354] width 588 height 33
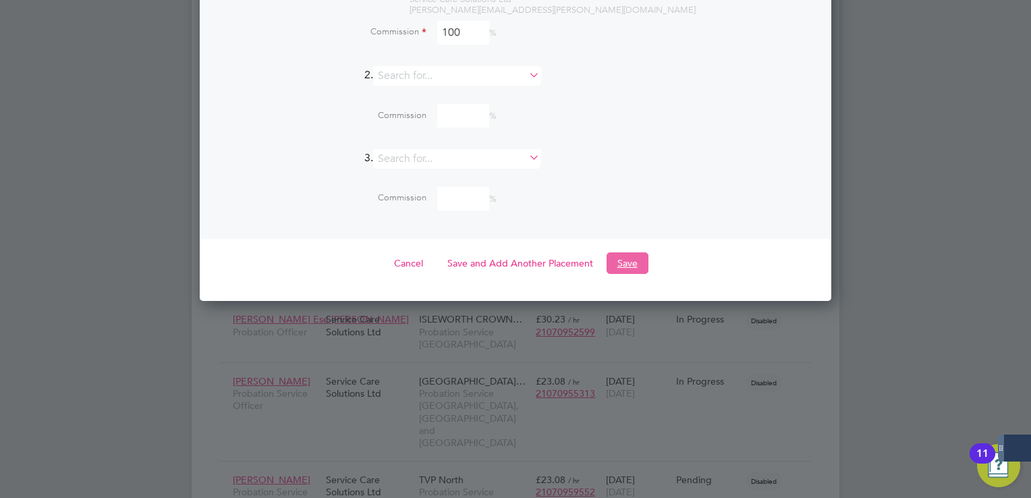
click at [629, 252] on button "Save" at bounding box center [627, 263] width 42 height 22
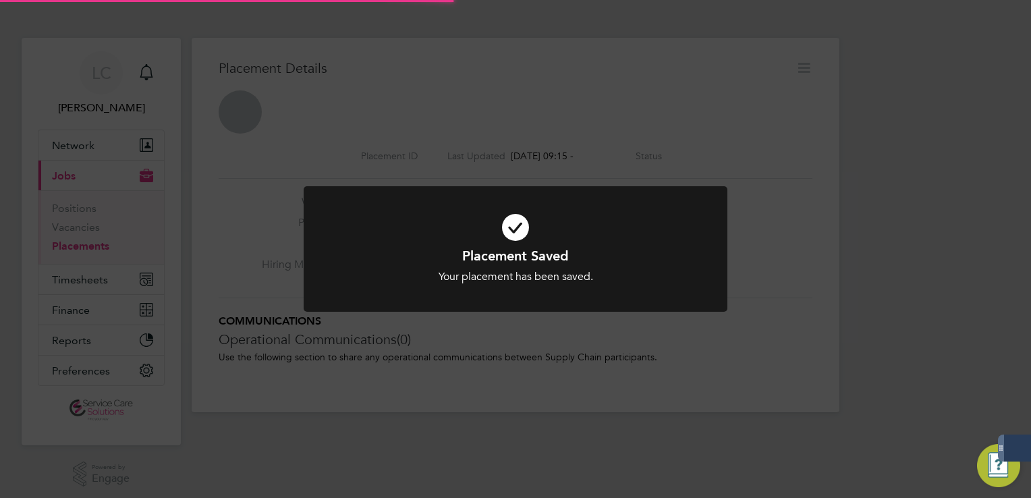
click at [791, 119] on div "Placement Saved Your placement has been saved. Cancel Okay" at bounding box center [515, 249] width 1031 height 498
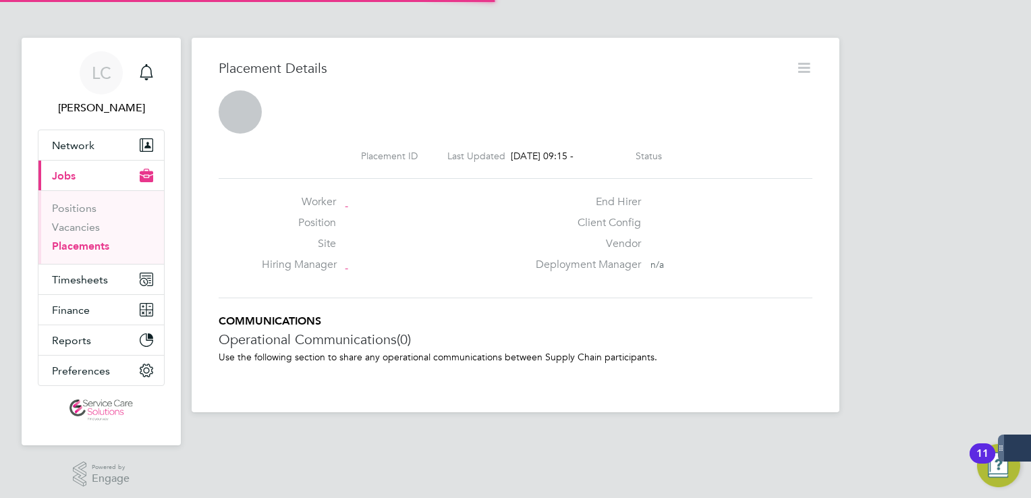
click at [805, 64] on icon at bounding box center [803, 67] width 17 height 17
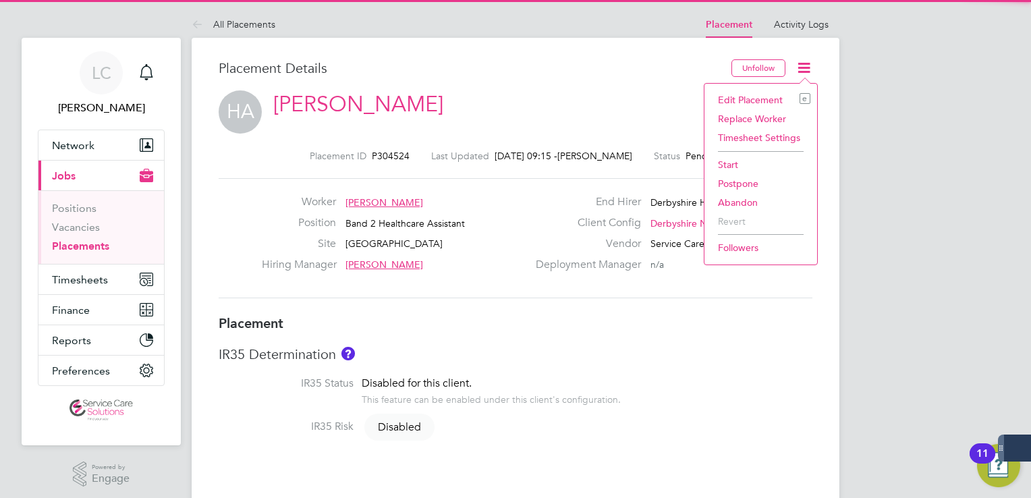
click at [739, 170] on li "Start" at bounding box center [760, 164] width 99 height 19
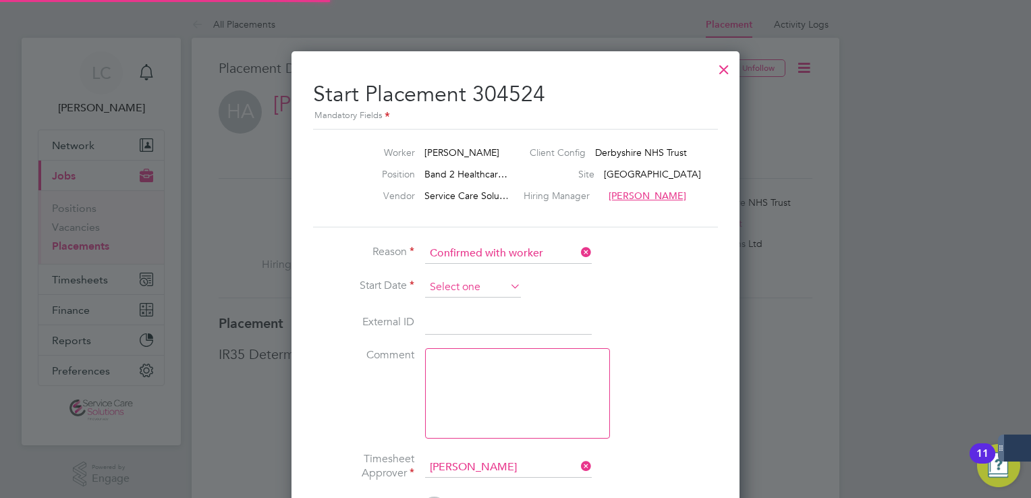
click at [457, 291] on input at bounding box center [473, 287] width 96 height 20
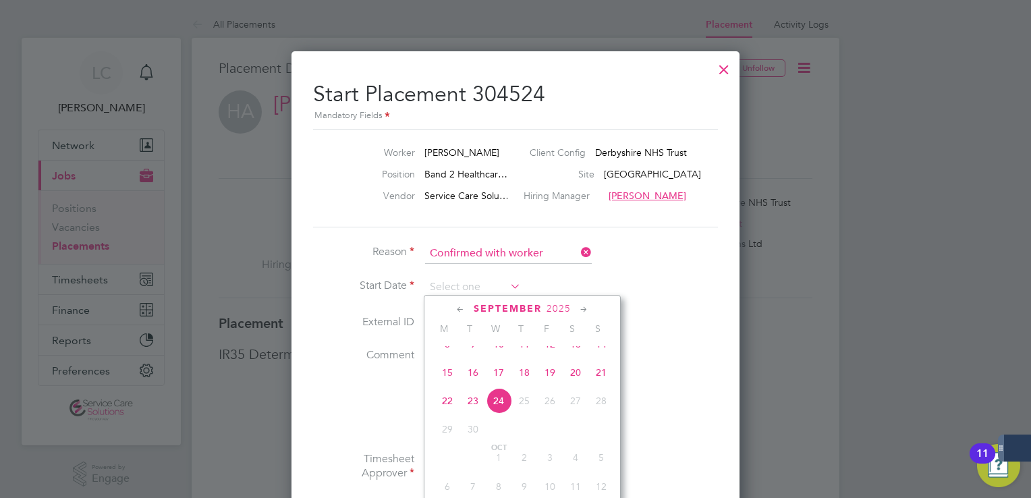
click at [451, 384] on span "15" at bounding box center [447, 373] width 26 height 26
type input "[DATE]"
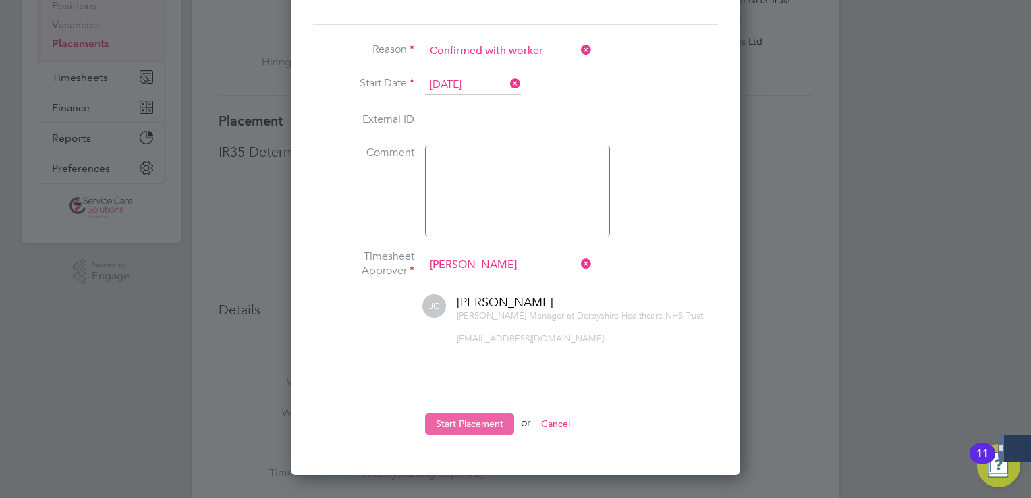
click at [482, 427] on button "Start Placement" at bounding box center [469, 424] width 89 height 22
